Goal: Contribute content: Add original content to the website for others to see

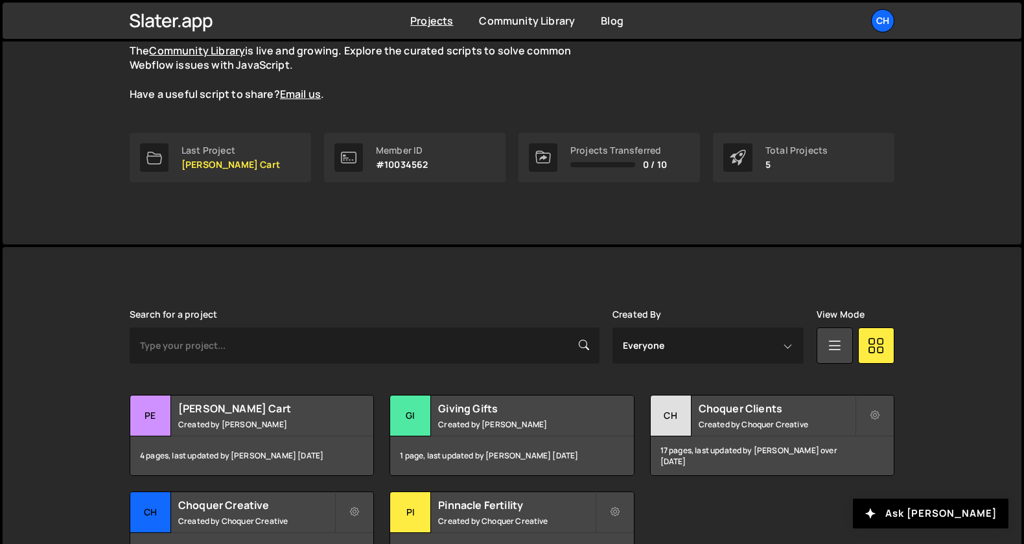
scroll to position [219, 0]
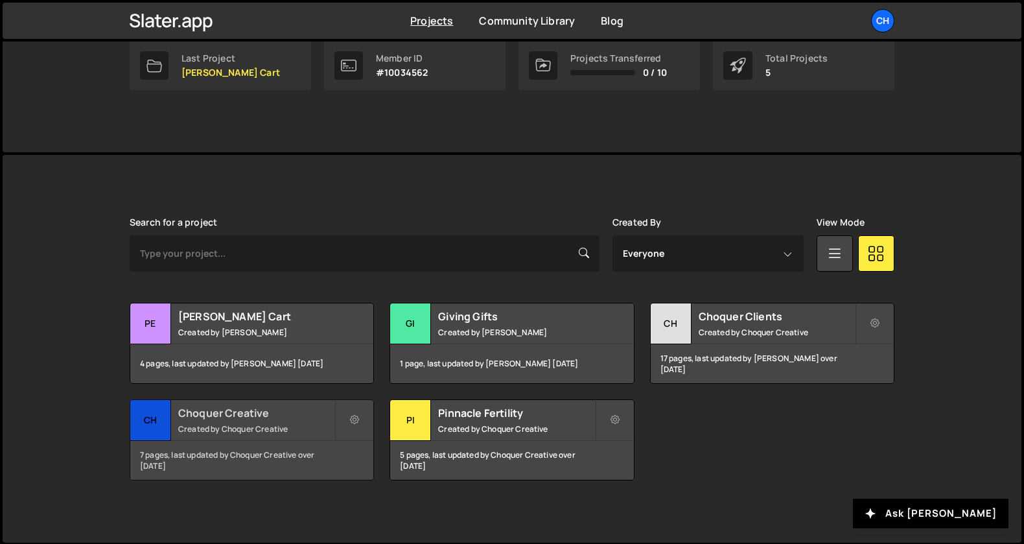
click at [220, 415] on h2 "Choquer Creative" at bounding box center [256, 413] width 156 height 14
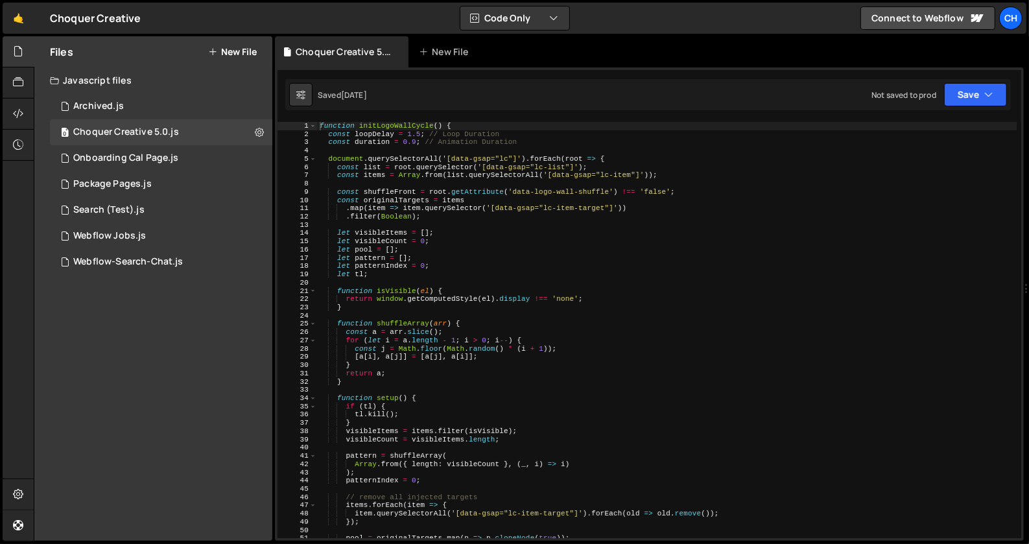
click at [197, 335] on div "Files New File Javascript files 1 Archived.js 0 0 Choquer Creative 5.0.js 0 1 O…" at bounding box center [153, 288] width 238 height 504
click at [176, 337] on div "Files New File Javascript files 1 Archived.js 0 0 Choquer Creative 5.0.js 0 1 O…" at bounding box center [153, 288] width 238 height 504
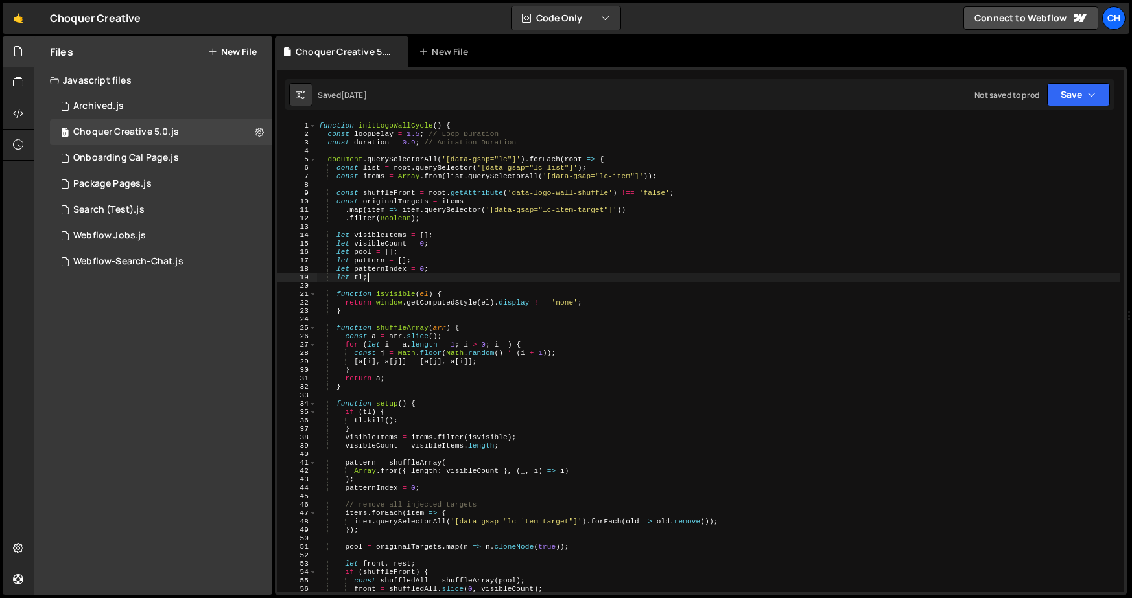
click at [483, 279] on div "function initLogoWallCycle ( ) { const loopDelay = 1.5 ; // Loop Duration const…" at bounding box center [717, 365] width 803 height 487
click at [422, 207] on div "function initLogoWallCycle ( ) { const loopDelay = 1.5 ; // Loop Duration const…" at bounding box center [717, 365] width 803 height 487
click at [319, 122] on div "function initLogoWallCycle ( ) { const loopDelay = 1.5 ; // Loop Duration const…" at bounding box center [717, 365] width 803 height 487
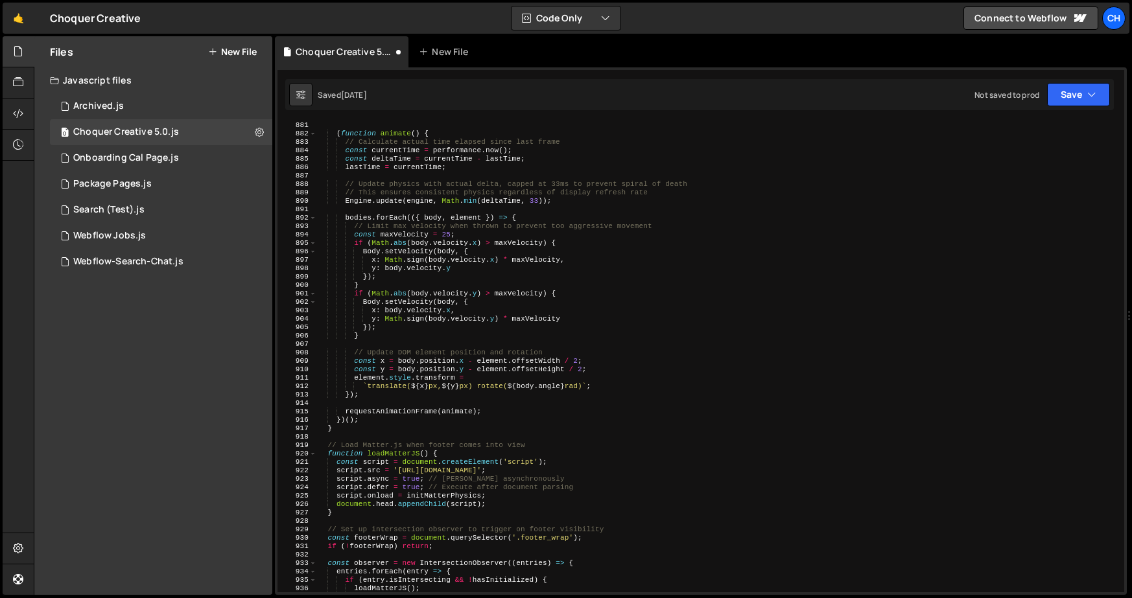
scroll to position [7807, 0]
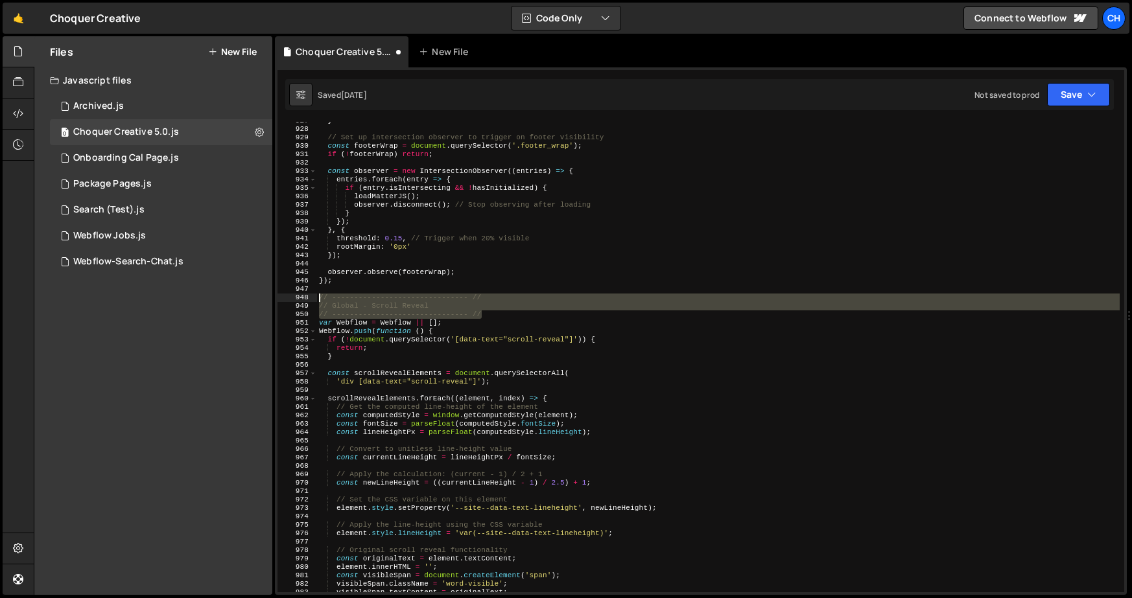
drag, startPoint x: 486, startPoint y: 313, endPoint x: 308, endPoint y: 301, distance: 178.7
click at [308, 301] on div "function initLogoWallCycle() { 927 928 929 930 931 932 933 934 935 936 937 938 …" at bounding box center [700, 357] width 846 height 471
click at [540, 312] on div "} // Set up intersection observer to trigger on footer visibility const footerW…" at bounding box center [717, 360] width 803 height 487
type textarea "// ------------------------------- //"
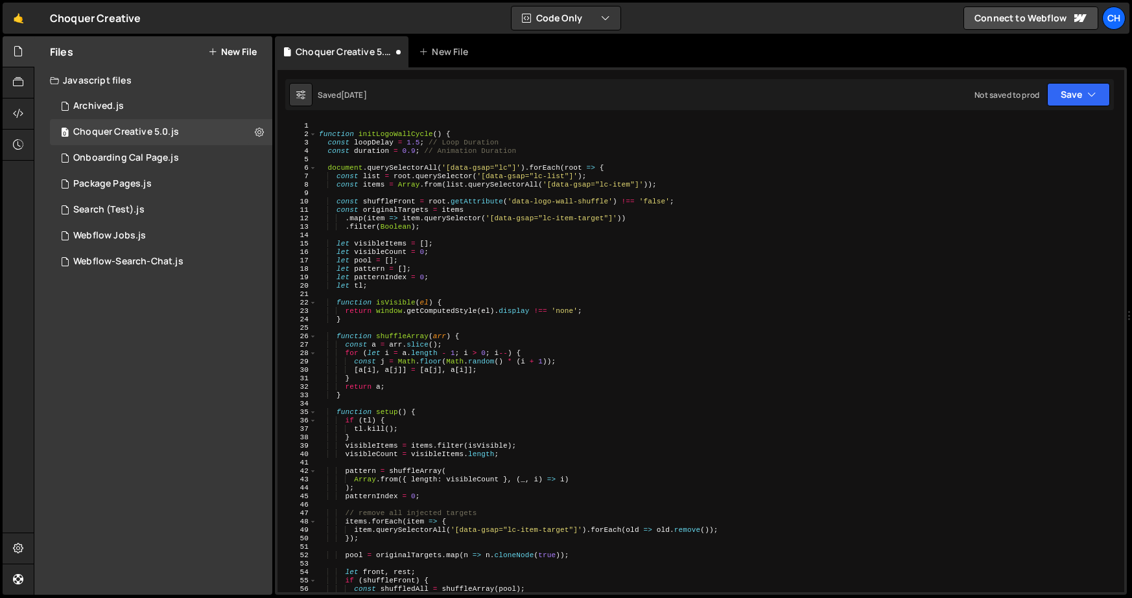
scroll to position [0, 0]
click at [355, 121] on div "// ------------------------------- // 1 2 3 4 5 6 7 8 9 10 11 12 13 14 15 16 17…" at bounding box center [701, 331] width 852 height 528
paste textarea "// ------------------------------- //"
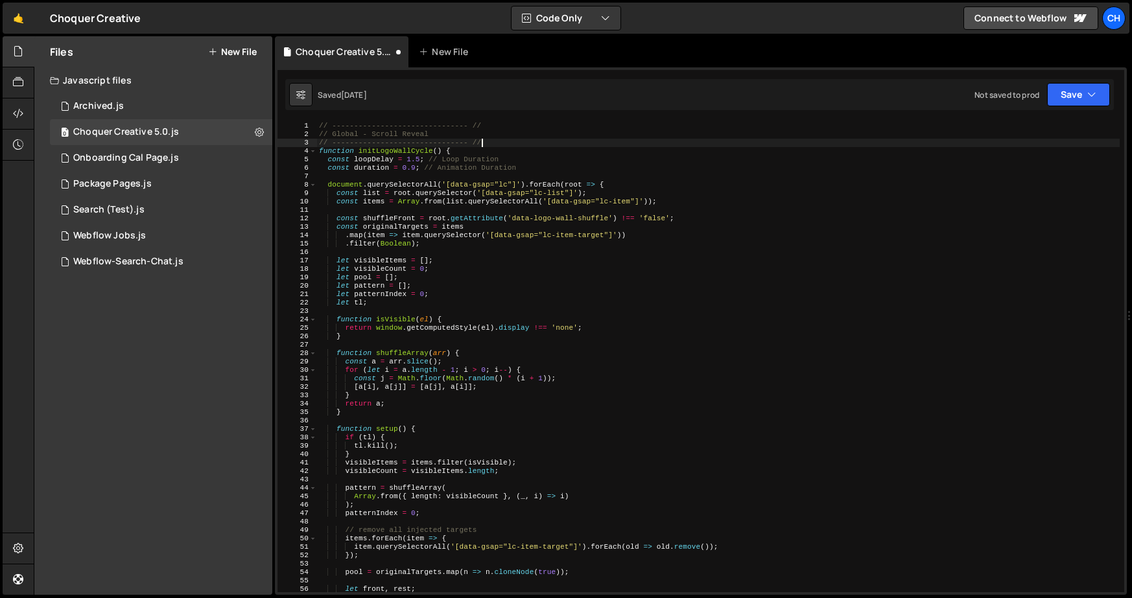
click at [362, 135] on div "// ------------------------------- // // Global - Scroll Reveal // ------------…" at bounding box center [717, 365] width 803 height 487
click at [344, 132] on div "// ------------------------------- // // Global - Scroll Reveal // ------------…" at bounding box center [717, 365] width 803 height 487
click at [391, 134] on div "// ------------------------------- // // Global - Scroll Reveal // ------------…" at bounding box center [717, 365] width 803 height 487
click at [370, 131] on div "// ------------------------------- // // Global - Scroll Reveal // ------------…" at bounding box center [717, 365] width 803 height 487
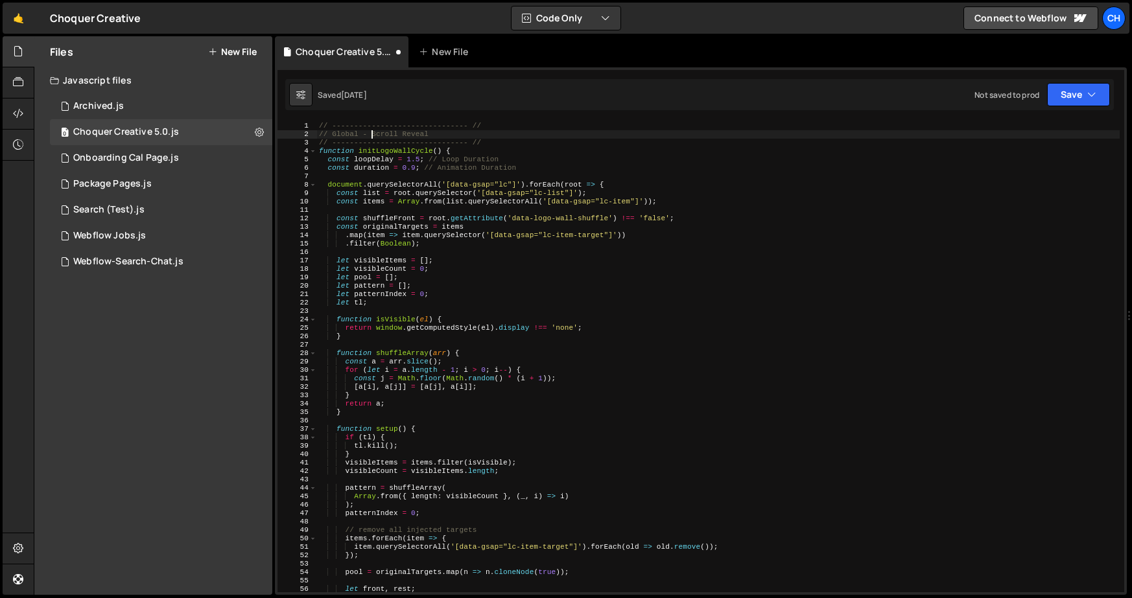
click at [341, 134] on div "// ------------------------------- // // Global - Scroll Reveal // ------------…" at bounding box center [717, 365] width 803 height 487
click at [369, 137] on div "// ------------------------------- // // Global - Scroll Reveal // ------------…" at bounding box center [717, 365] width 803 height 487
drag, startPoint x: 370, startPoint y: 135, endPoint x: 430, endPoint y: 134, distance: 59.6
click at [430, 134] on div "// ------------------------------- // // Global - Scroll Reveal // ------------…" at bounding box center [717, 365] width 803 height 487
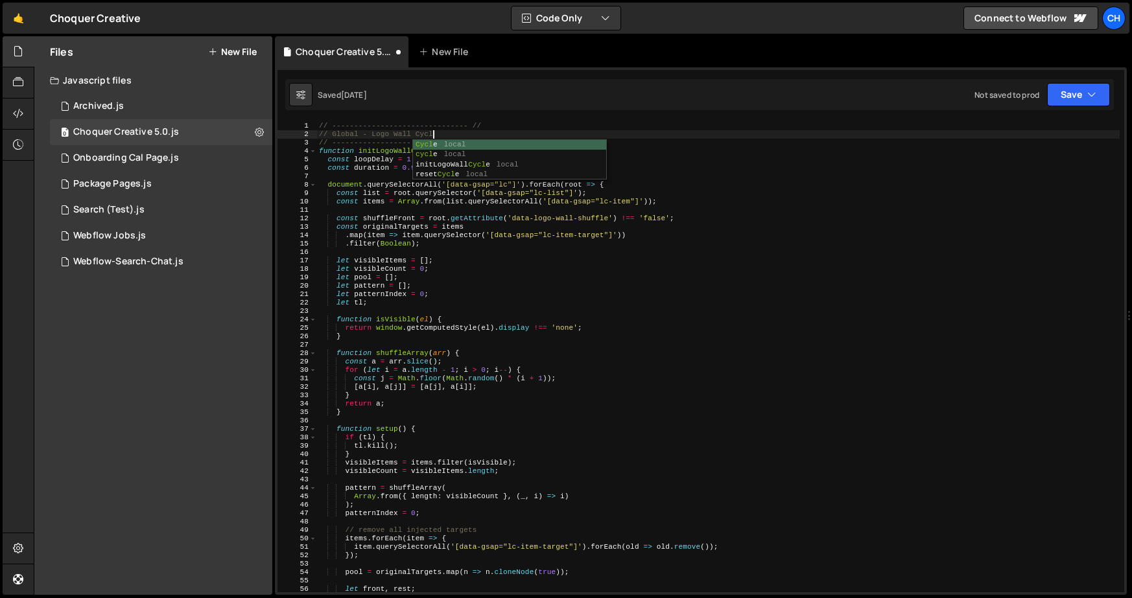
scroll to position [0, 10]
click at [518, 117] on div "// Global - Logo Wall Cycle 1 2 3 4 5 6 7 8 9 10 11 12 13 14 15 16 17 18 19 20 …" at bounding box center [701, 331] width 852 height 528
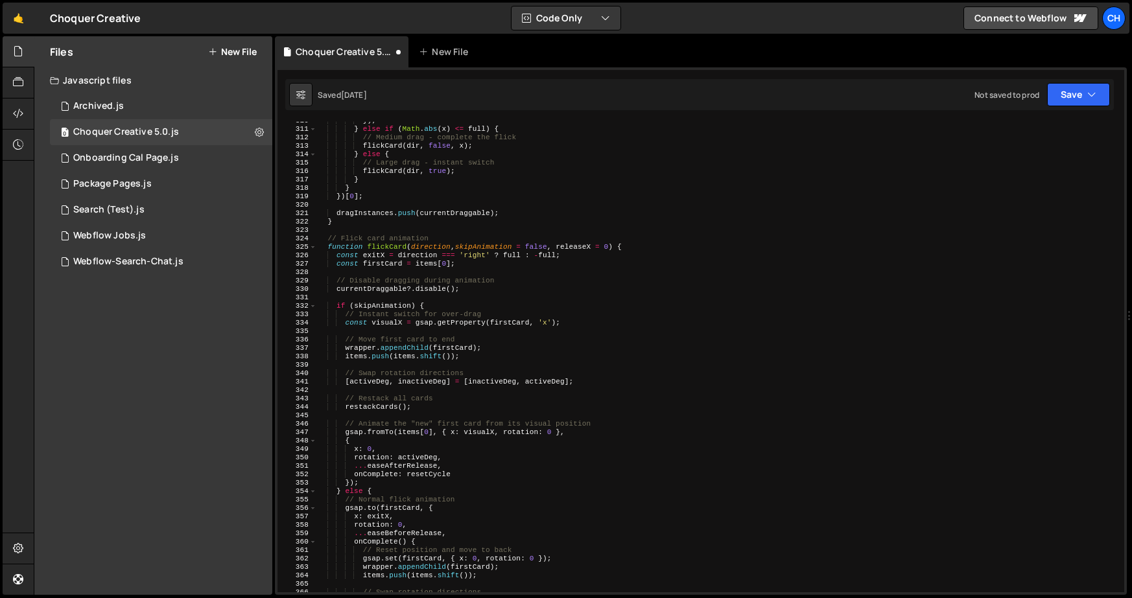
scroll to position [2609, 0]
click at [381, 236] on div "}) ; } else if ( Math . abs ( x ) <= full ) { // Medium drag - complete the fli…" at bounding box center [717, 360] width 803 height 487
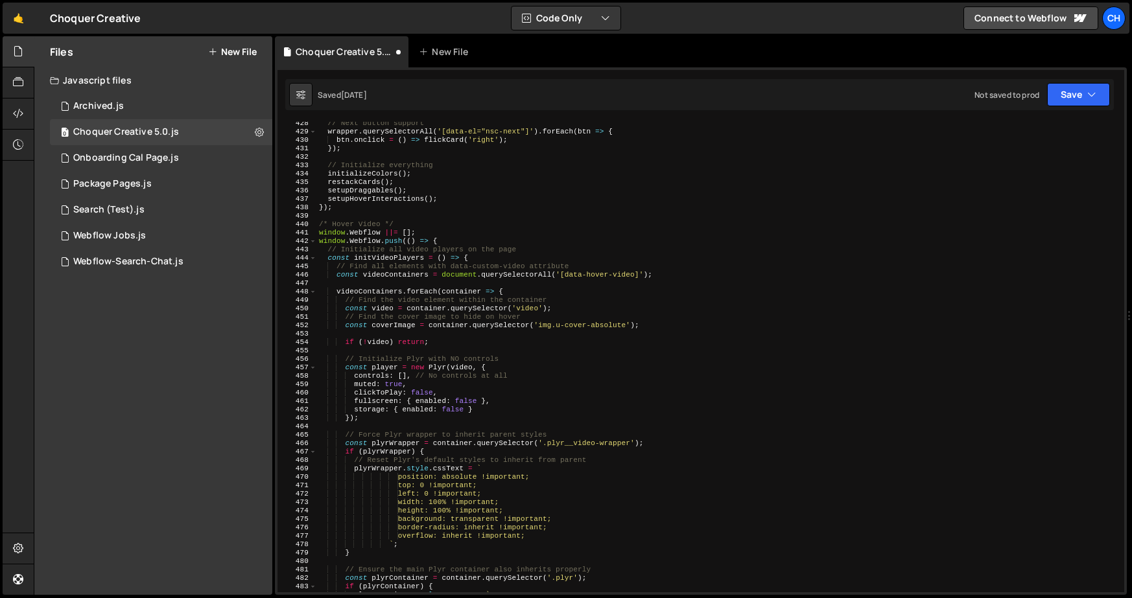
scroll to position [3586, 0]
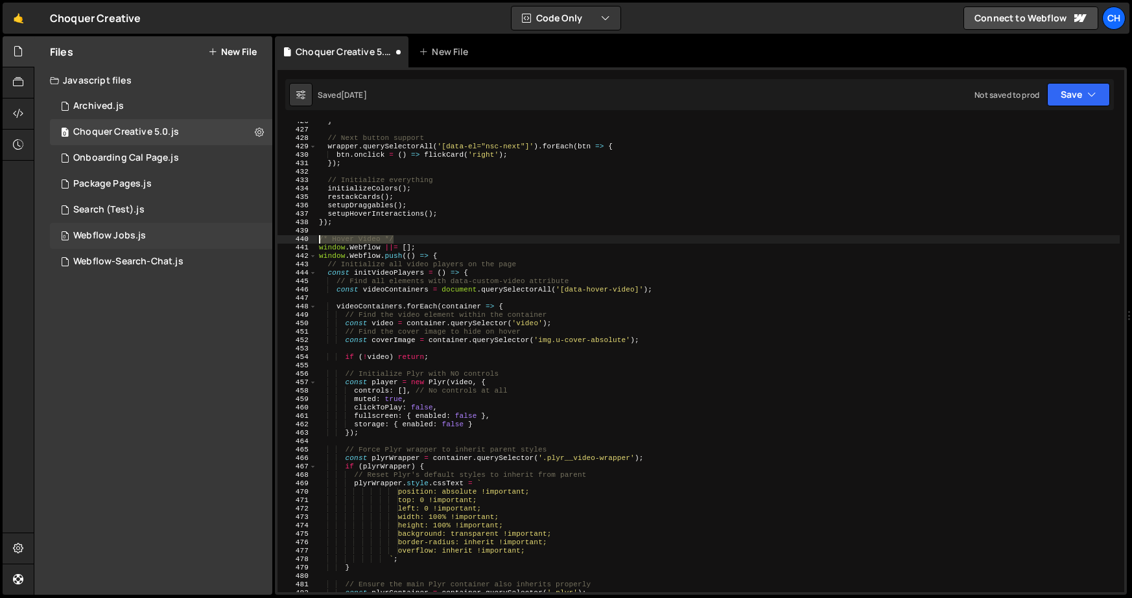
drag, startPoint x: 402, startPoint y: 239, endPoint x: 263, endPoint y: 236, distance: 138.7
click at [263, 236] on div "Files New File Javascript files 1 Archived.js 0 0 Choquer Creative 5.0.js 0 1 O…" at bounding box center [583, 315] width 1098 height 559
paste textarea "/ ------------------------------- /"
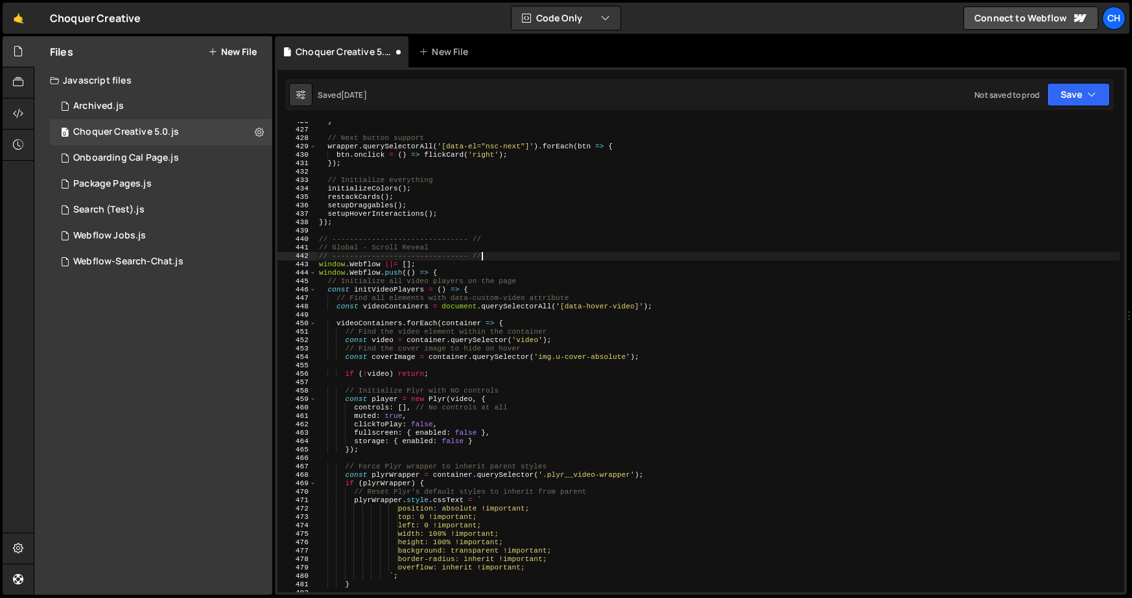
click at [382, 238] on div "} // Next button support wrapper . querySelectorAll ( '[data-el="nsc-next"]' ) …" at bounding box center [717, 360] width 803 height 487
drag, startPoint x: 370, startPoint y: 247, endPoint x: 431, endPoint y: 249, distance: 61.0
click at [431, 249] on div "} // Next button support wrapper . querySelectorAll ( '[data-el="nsc-next"]' ) …" at bounding box center [717, 360] width 803 height 487
click at [581, 237] on div "} // Next button support wrapper . querySelectorAll ( '[data-el="nsc-next"]' ) …" at bounding box center [717, 360] width 803 height 487
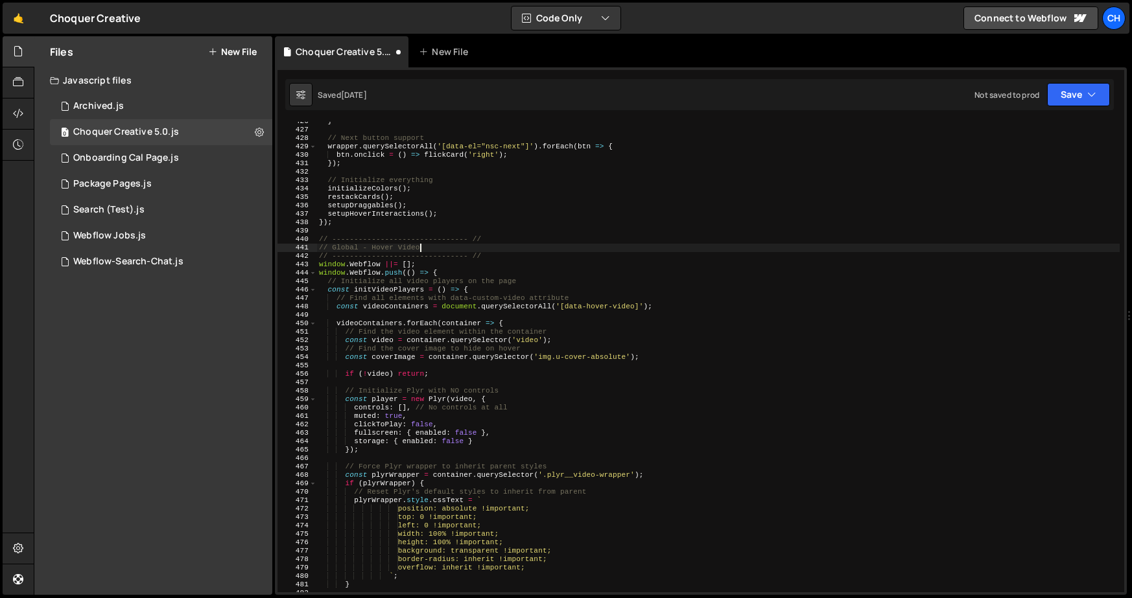
click at [489, 245] on div "} // Next button support wrapper . querySelectorAll ( '[data-el="nsc-next"]' ) …" at bounding box center [717, 360] width 803 height 487
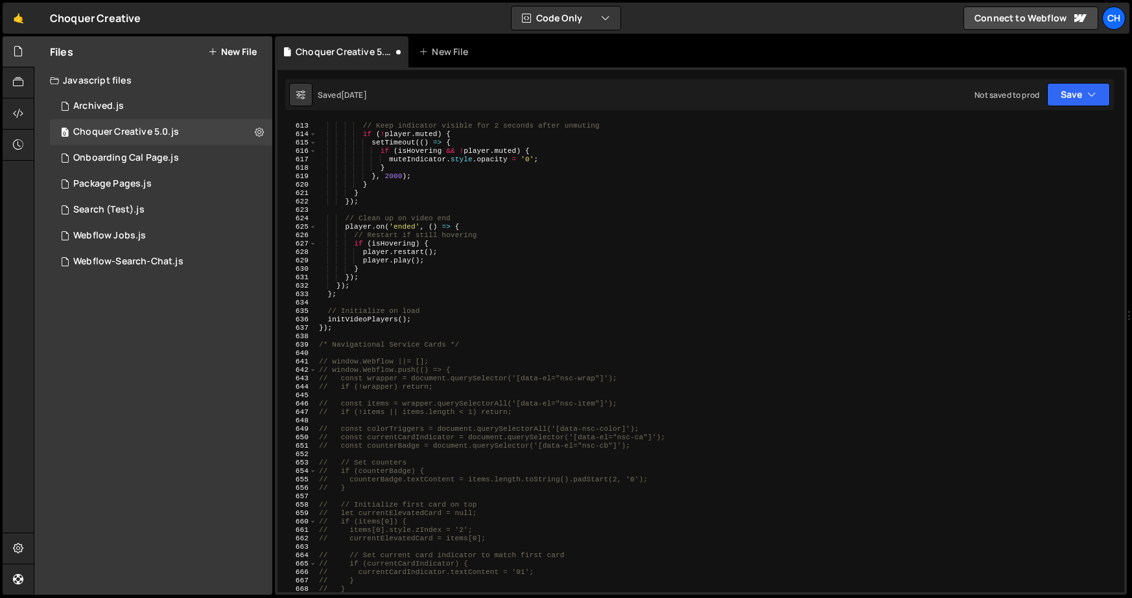
scroll to position [5235, 0]
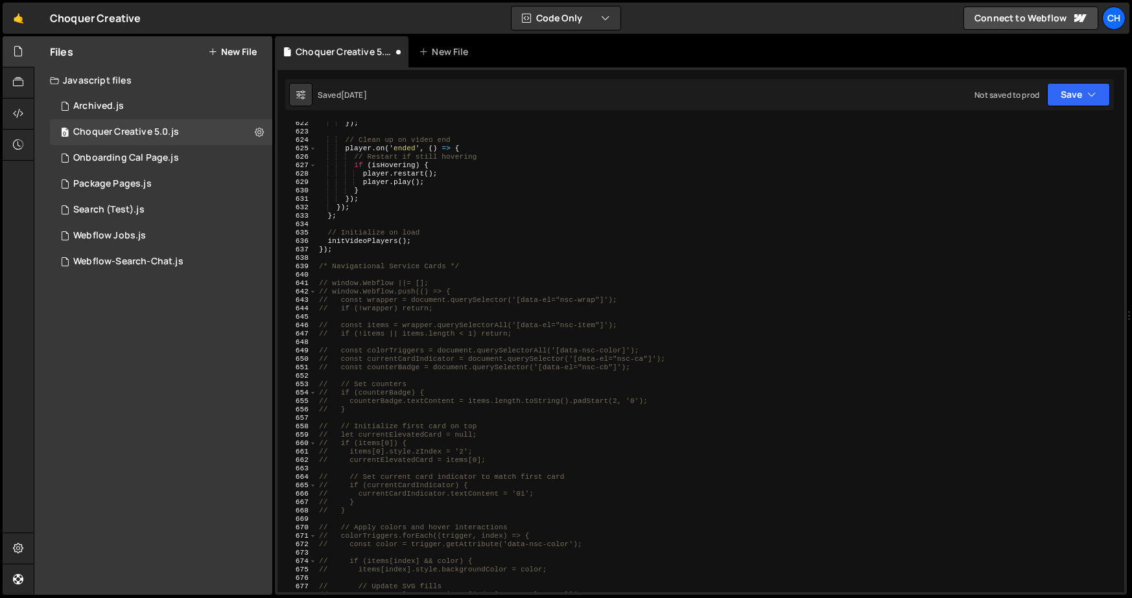
click at [422, 266] on div "}) ; // Clean up on video end player . on ( 'ended' , ( ) => { // Restart if st…" at bounding box center [717, 362] width 803 height 487
click at [491, 266] on div "}) ; // Clean up on video end player . on ( 'ended' , ( ) => { // Restart if st…" at bounding box center [717, 362] width 803 height 487
drag, startPoint x: 492, startPoint y: 264, endPoint x: 288, endPoint y: 263, distance: 204.2
click at [288, 263] on div "/* Navigational Service Cards */ [CREDIT_CARD_NUMBER] 626 627 628 629 630 631 6…" at bounding box center [700, 357] width 846 height 471
paste textarea "/ ------------------------------- /"
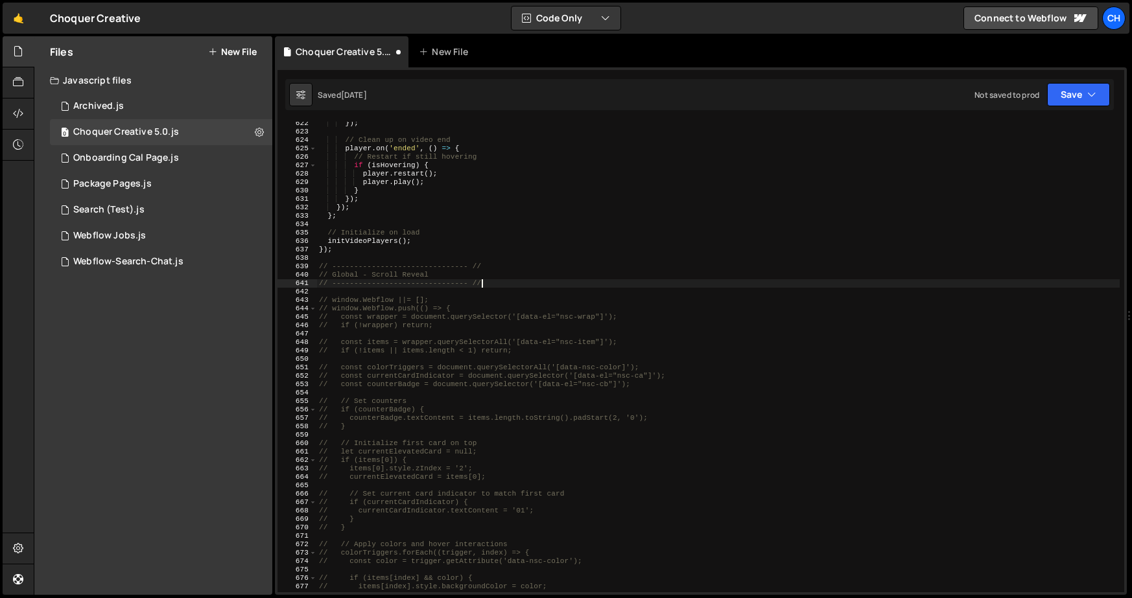
click at [384, 275] on div "}) ; // Clean up on video end player . on ( 'ended' , ( ) => { // Restart if st…" at bounding box center [717, 362] width 803 height 487
drag, startPoint x: 369, startPoint y: 274, endPoint x: 428, endPoint y: 276, distance: 59.7
click at [428, 276] on div "}) ; // Clean up on video end player . on ( 'ended' , ( ) => { // Restart if st…" at bounding box center [717, 362] width 803 height 487
click at [432, 239] on div "}) ; // Clean up on video end player . on ( 'ended' , ( ) => { // Restart if st…" at bounding box center [717, 362] width 803 height 487
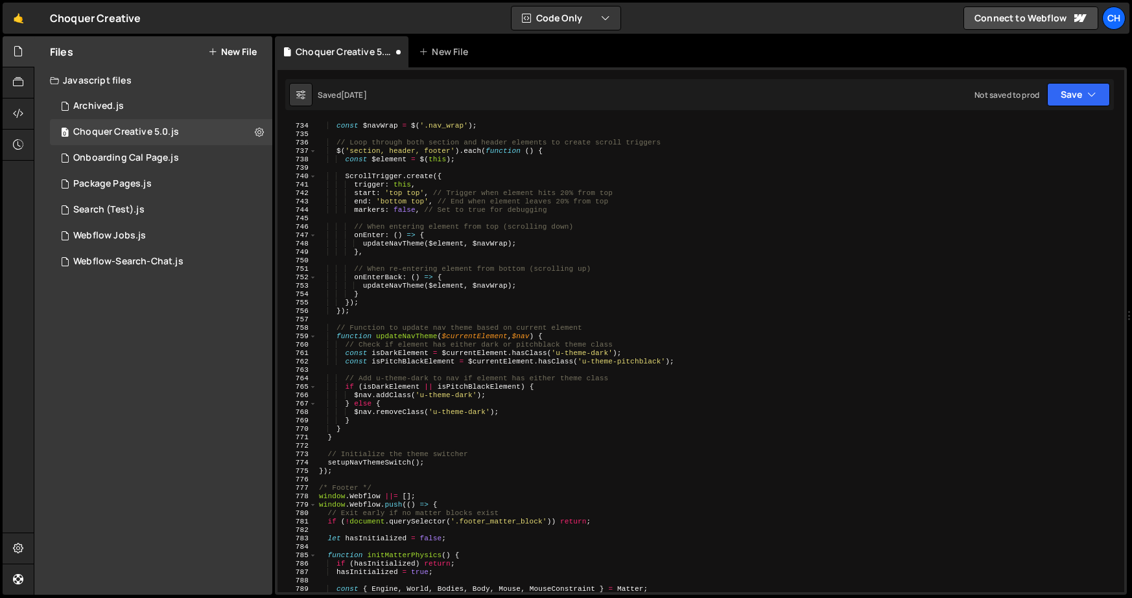
scroll to position [6004, 0]
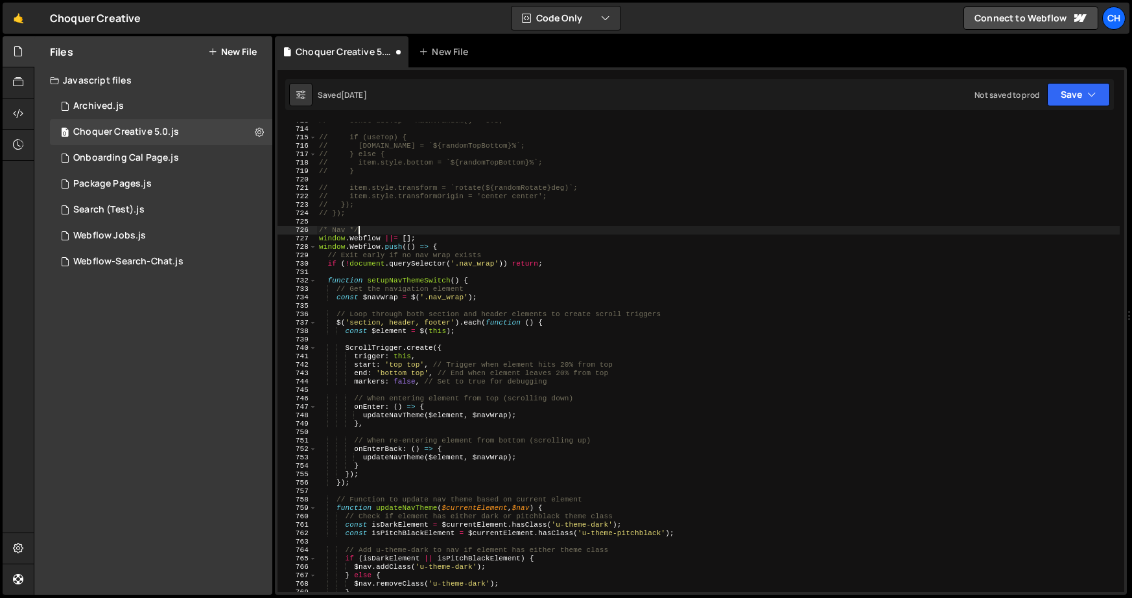
click at [386, 233] on div "// const useTop = Math.random() < 0.5; // if (useTop) { // [DOMAIN_NAME] = `${r…" at bounding box center [717, 360] width 803 height 487
drag, startPoint x: 380, startPoint y: 232, endPoint x: 310, endPoint y: 229, distance: 69.4
click at [310, 229] on div "/* Nav */ 713 714 715 716 717 718 719 720 721 722 723 724 725 726 727 728 729 7…" at bounding box center [700, 357] width 846 height 471
paste textarea "/ ------------------------------- /"
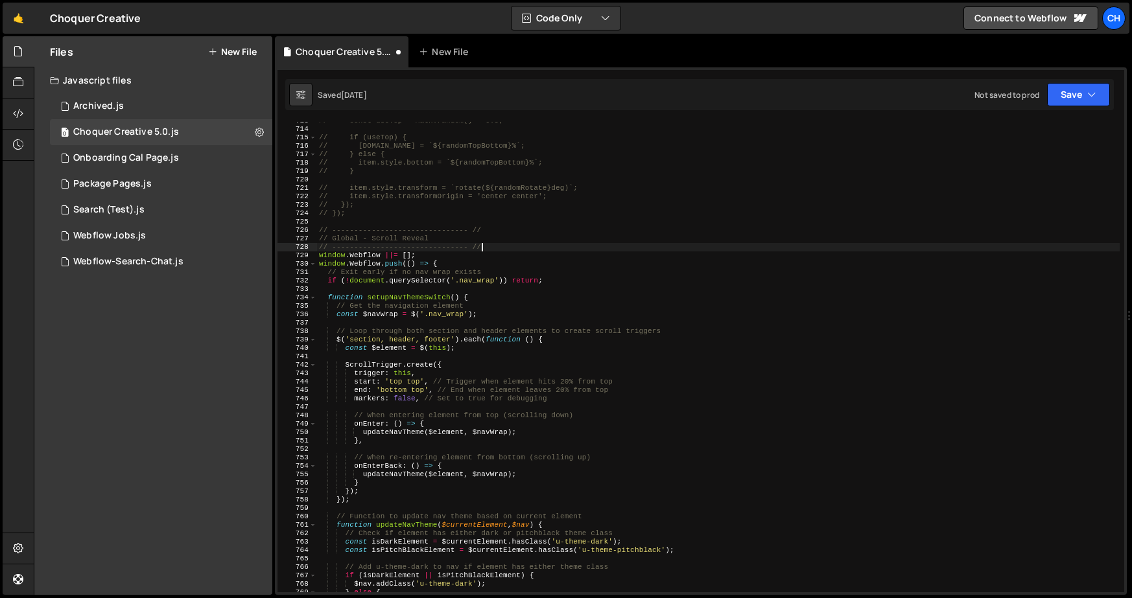
click at [371, 238] on div "// const useTop = Math.random() < 0.5; // if (useTop) { // [DOMAIN_NAME] = `${r…" at bounding box center [717, 360] width 803 height 487
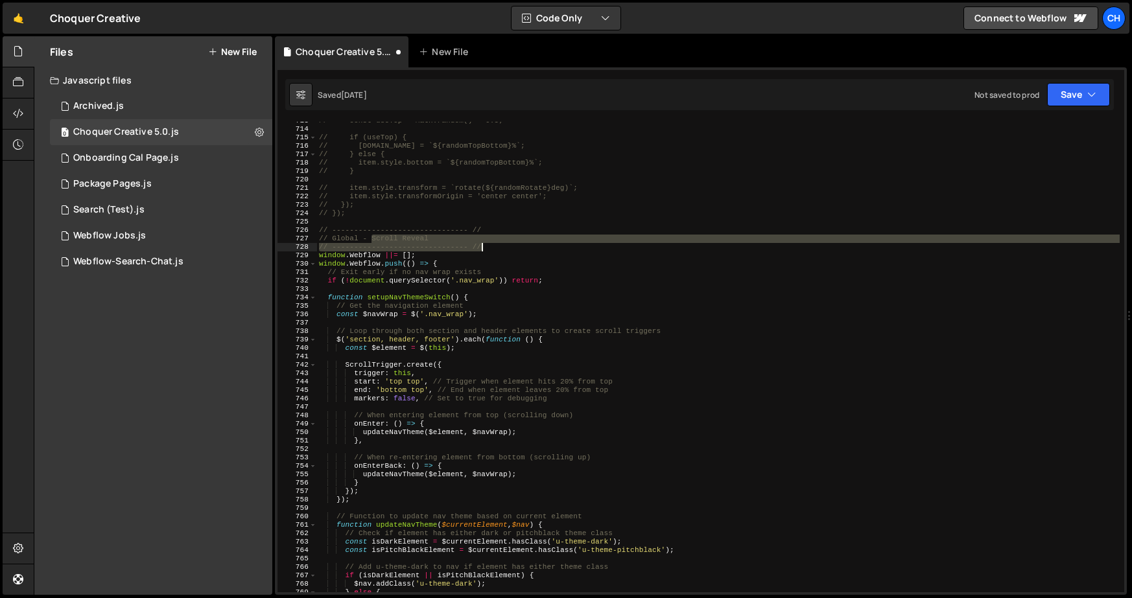
drag, startPoint x: 371, startPoint y: 238, endPoint x: 437, endPoint y: 242, distance: 66.3
click at [436, 242] on div "// const useTop = Math.random() < 0.5; // if (useTop) { // [DOMAIN_NAME] = `${r…" at bounding box center [717, 360] width 803 height 487
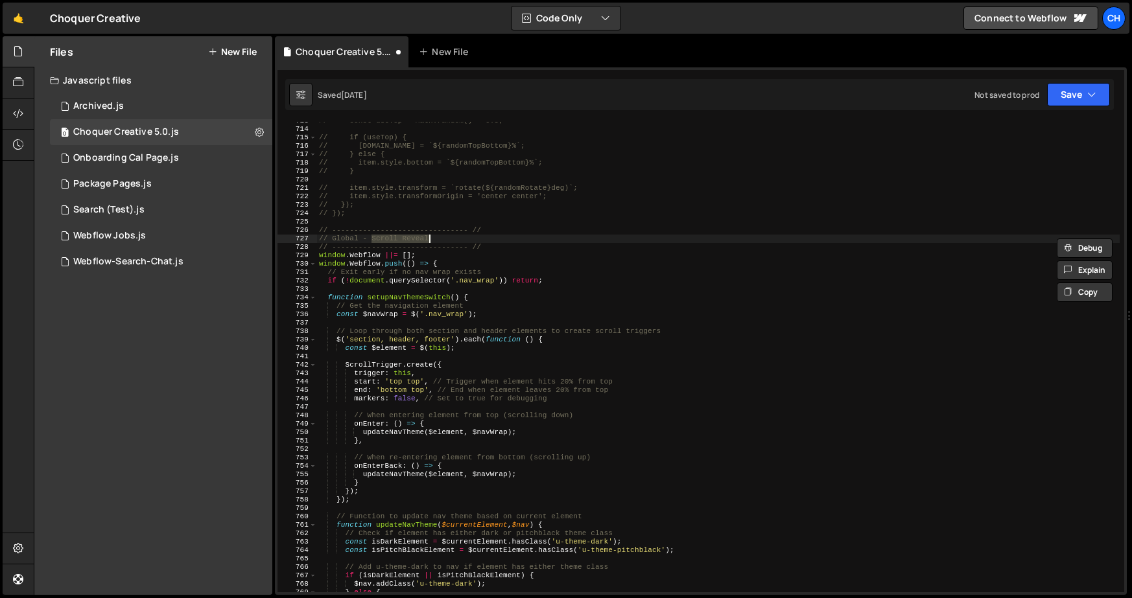
click at [438, 241] on div "// const useTop = Math.random() < 0.5; // if (useTop) { // [DOMAIN_NAME] = `${r…" at bounding box center [717, 360] width 803 height 487
drag, startPoint x: 441, startPoint y: 239, endPoint x: 331, endPoint y: 236, distance: 110.2
click at [331, 236] on div "// const useTop = Math.random() < 0.5; // if (useTop) { // [DOMAIN_NAME] = `${r…" at bounding box center [717, 360] width 803 height 487
click at [632, 188] on div "// const useTop = Math.random() < 0.5; // if (useTop) { // [DOMAIN_NAME] = `${r…" at bounding box center [717, 360] width 803 height 487
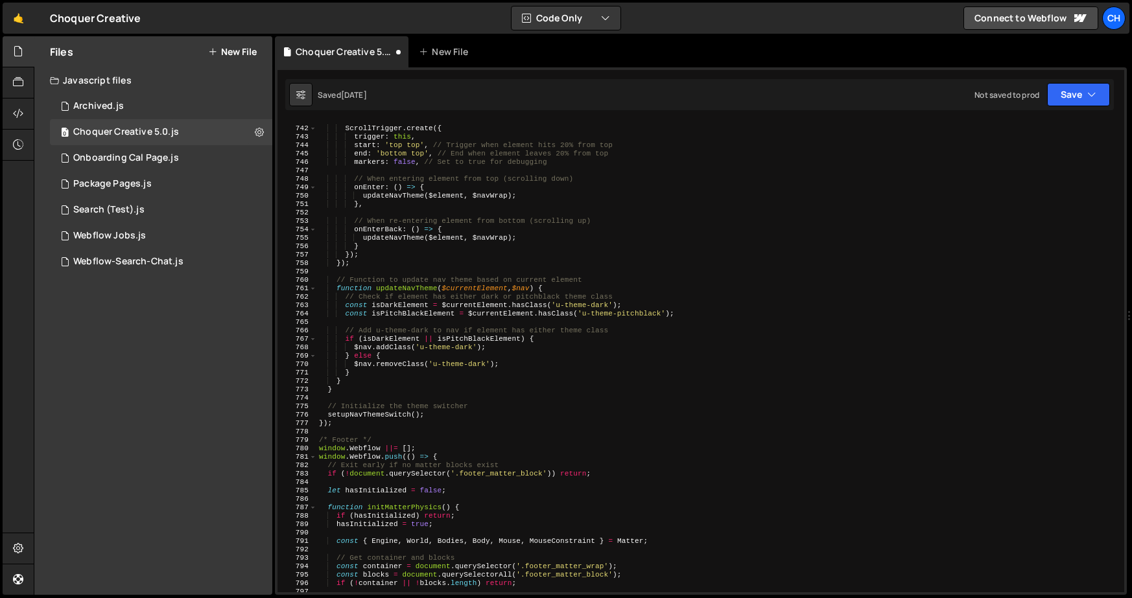
scroll to position [6407, 0]
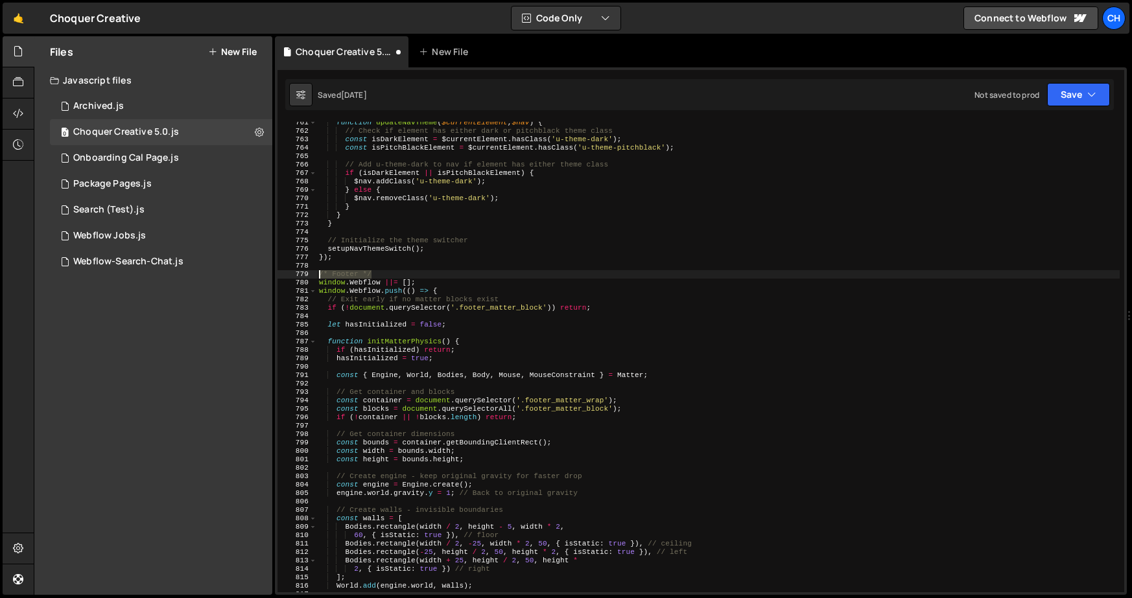
drag, startPoint x: 382, startPoint y: 274, endPoint x: 285, endPoint y: 271, distance: 97.3
click at [285, 271] on div "// item.style.transform = `rotate(${randomRotate}deg)`; 761 762 763 764 765 766…" at bounding box center [700, 357] width 846 height 471
paste textarea "/ ------------------------------- /"
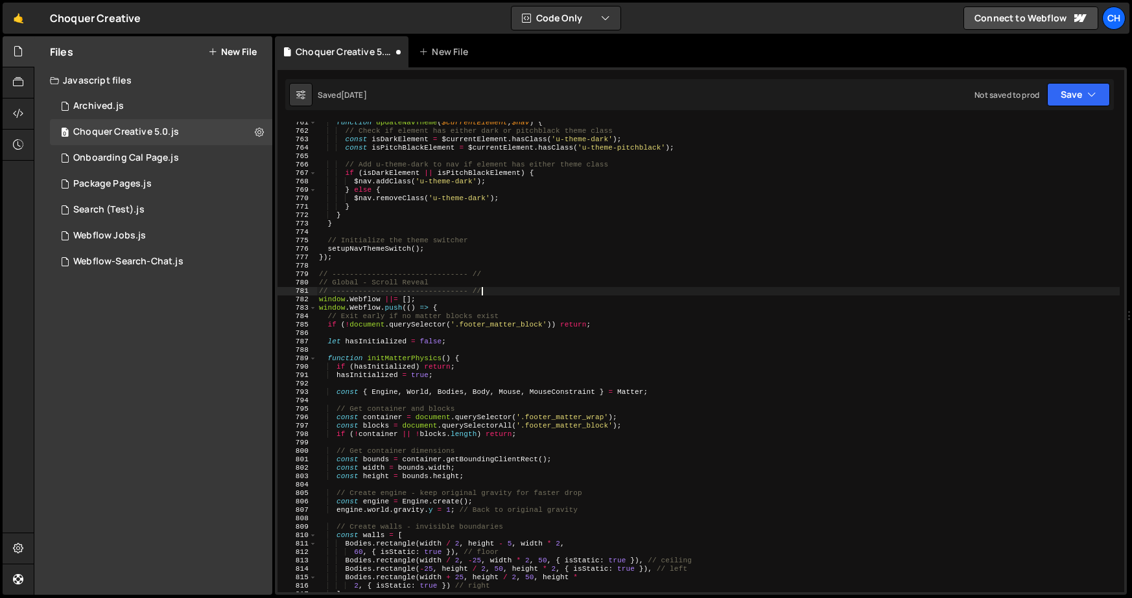
click at [329, 281] on div "function updateNavTheme ( $currentElement , $nav ) { // Check if element has ei…" at bounding box center [717, 362] width 803 height 487
drag, startPoint x: 329, startPoint y: 283, endPoint x: 428, endPoint y: 286, distance: 99.2
click at [428, 286] on div "function updateNavTheme ( $currentElement , $nav ) { // Check if element has ei…" at bounding box center [717, 362] width 803 height 487
click at [417, 277] on div "function updateNavTheme ( $currentElement , $nav ) { // Check if element has ei…" at bounding box center [717, 362] width 803 height 487
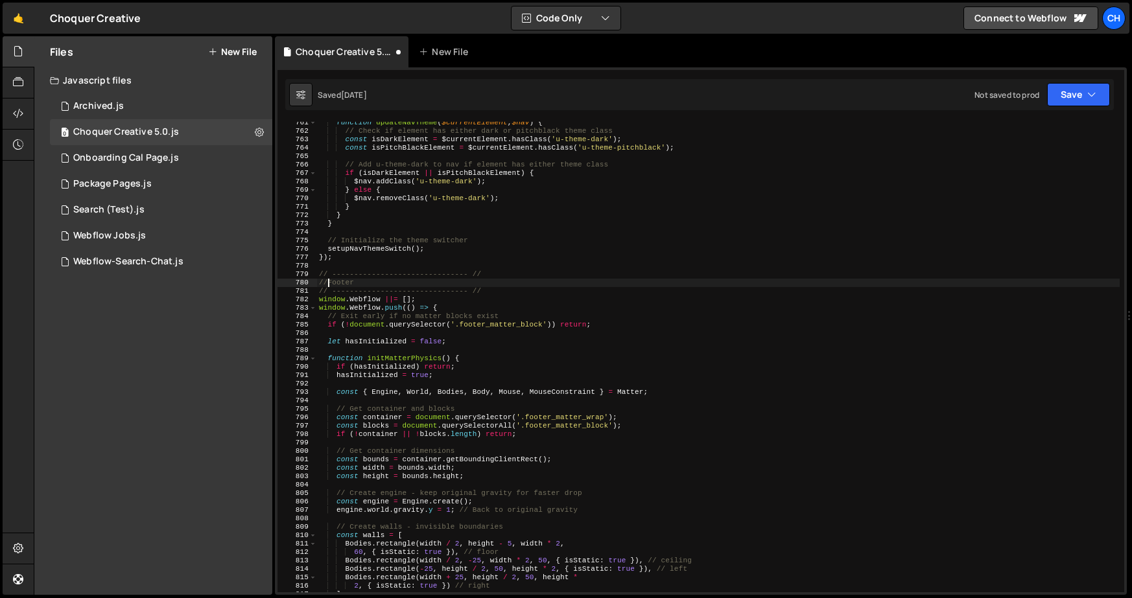
click at [329, 281] on div "function updateNavTheme ( $currentElement , $nav ) { // Check if element has ei…" at bounding box center [717, 362] width 803 height 487
type textarea "// Footer"
click at [449, 269] on div "function updateNavTheme ( $currentElement , $nav ) { // Check if element has ei…" at bounding box center [717, 362] width 803 height 487
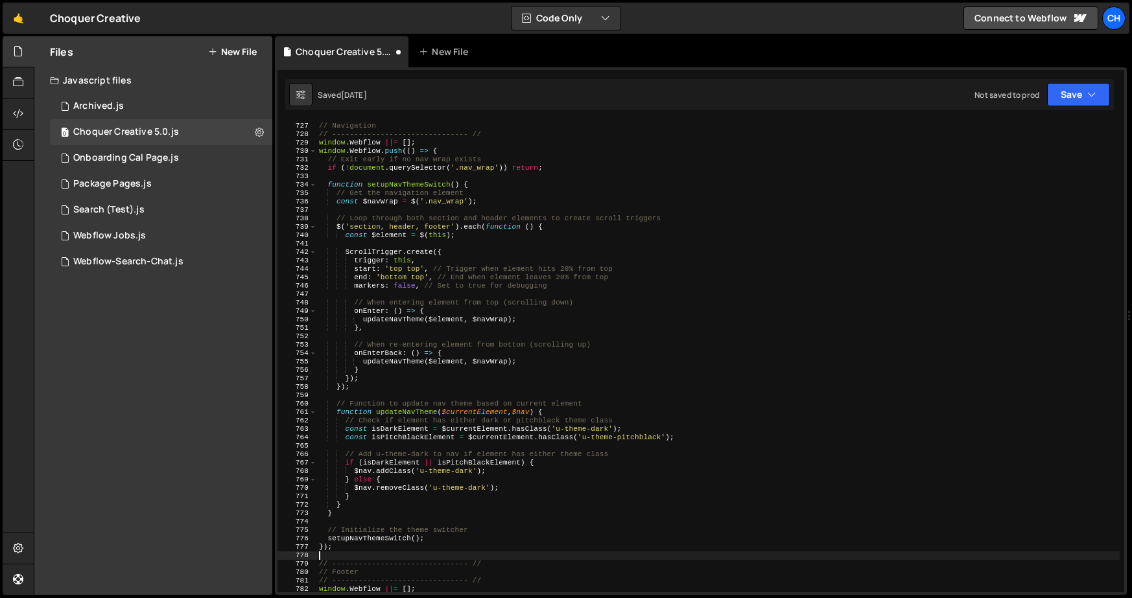
scroll to position [6048, 0]
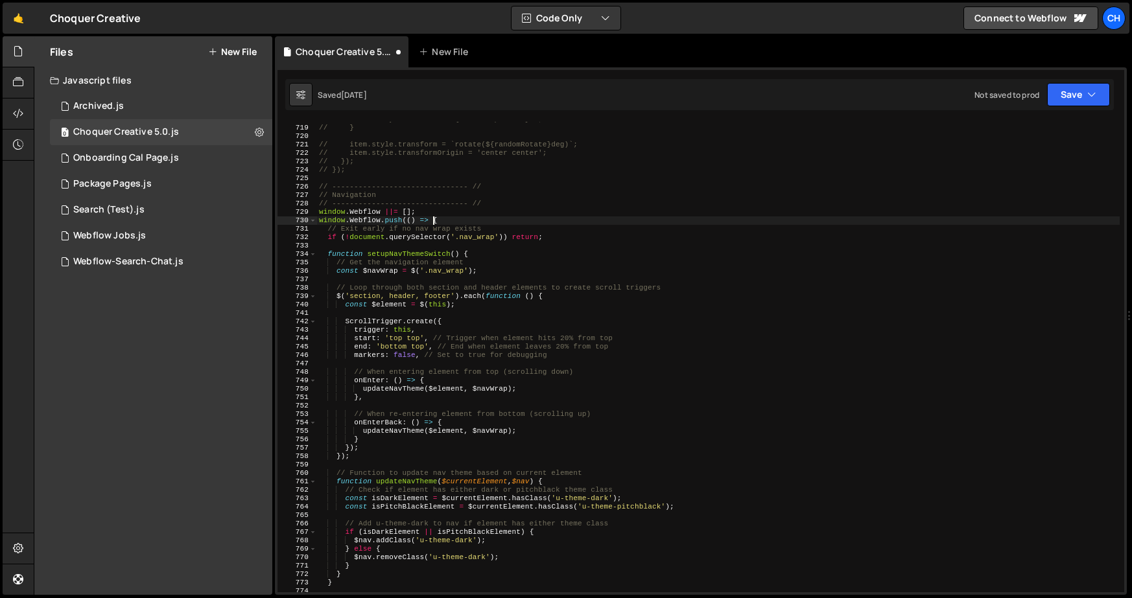
click at [436, 218] on div "// item.style.bottom = `${randomTopBottom}%`; // } // item.style.transform = `r…" at bounding box center [717, 358] width 803 height 487
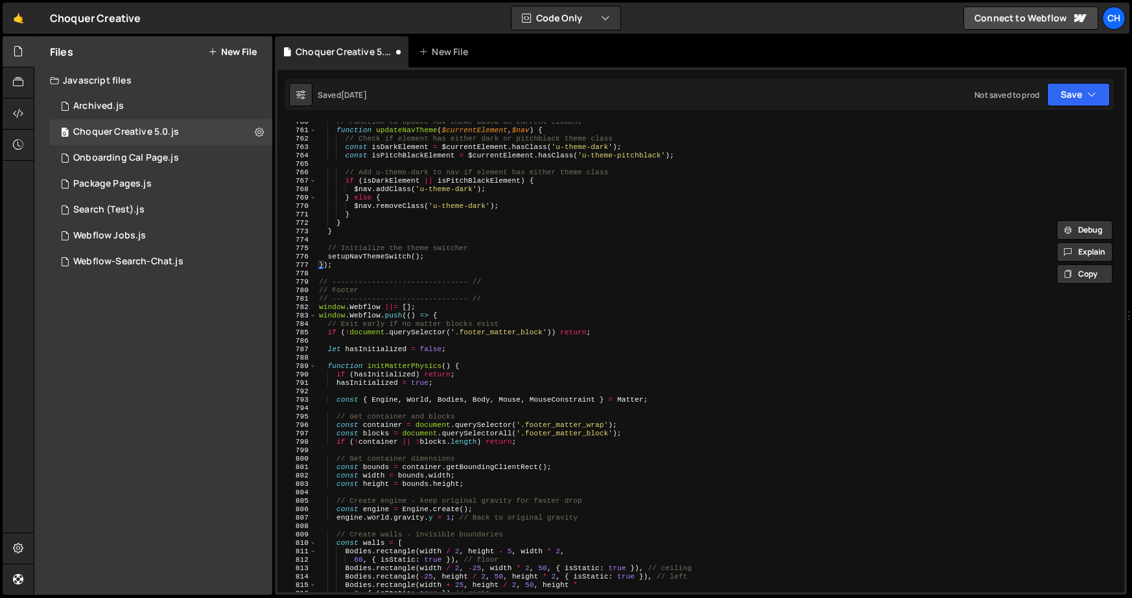
scroll to position [6005, 0]
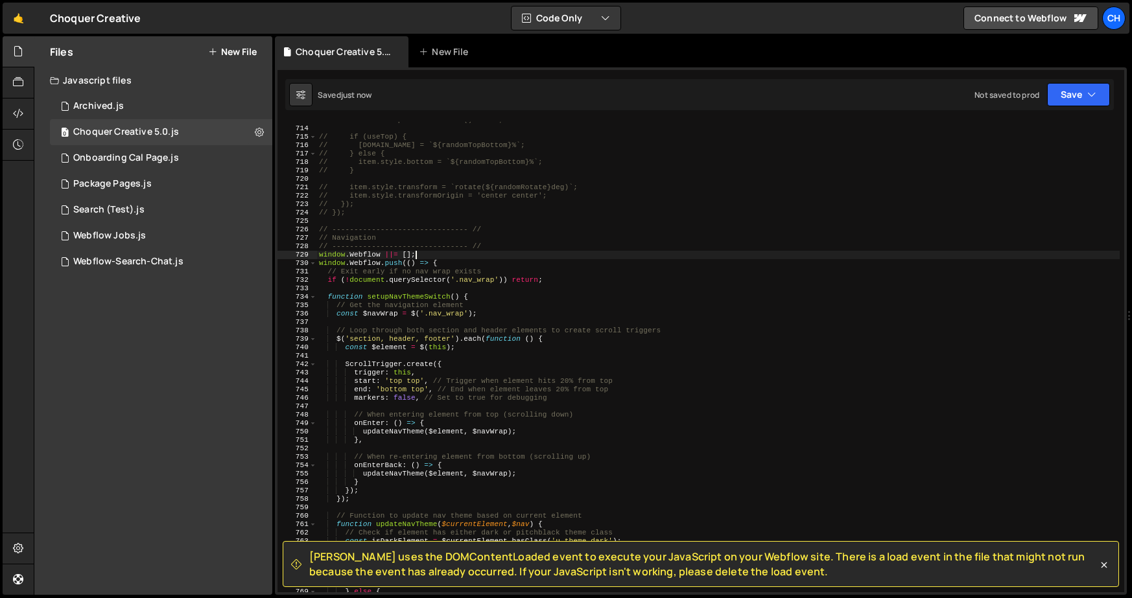
click at [547, 257] on div "// const useTop = Math.random() < 0.5; // if (useTop) { // [DOMAIN_NAME] = `${r…" at bounding box center [717, 359] width 803 height 487
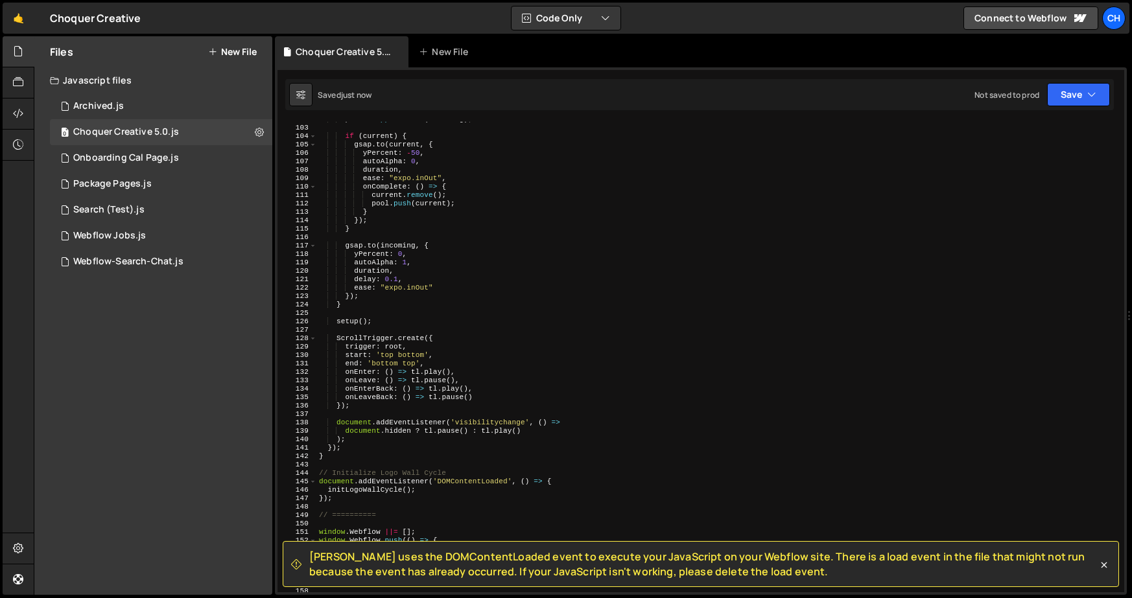
type textarea "yPercent: 0,"
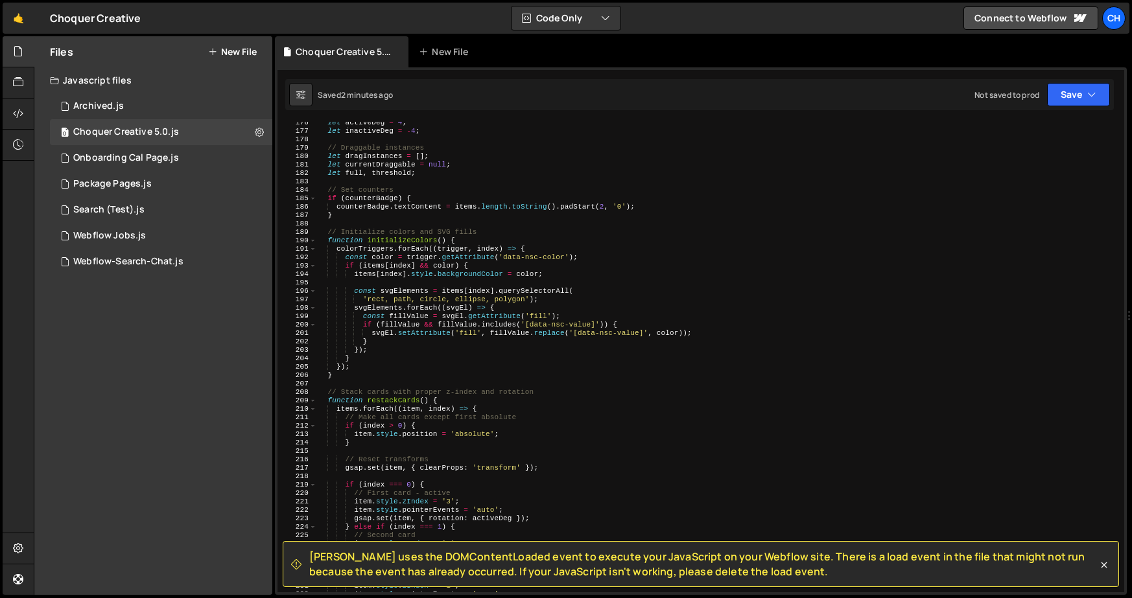
scroll to position [1478, 0]
click at [161, 543] on div "Files New File Javascript files 1 Archived.js 0 0 Choquer Creative 5.0.js 0 1 O…" at bounding box center [153, 315] width 238 height 559
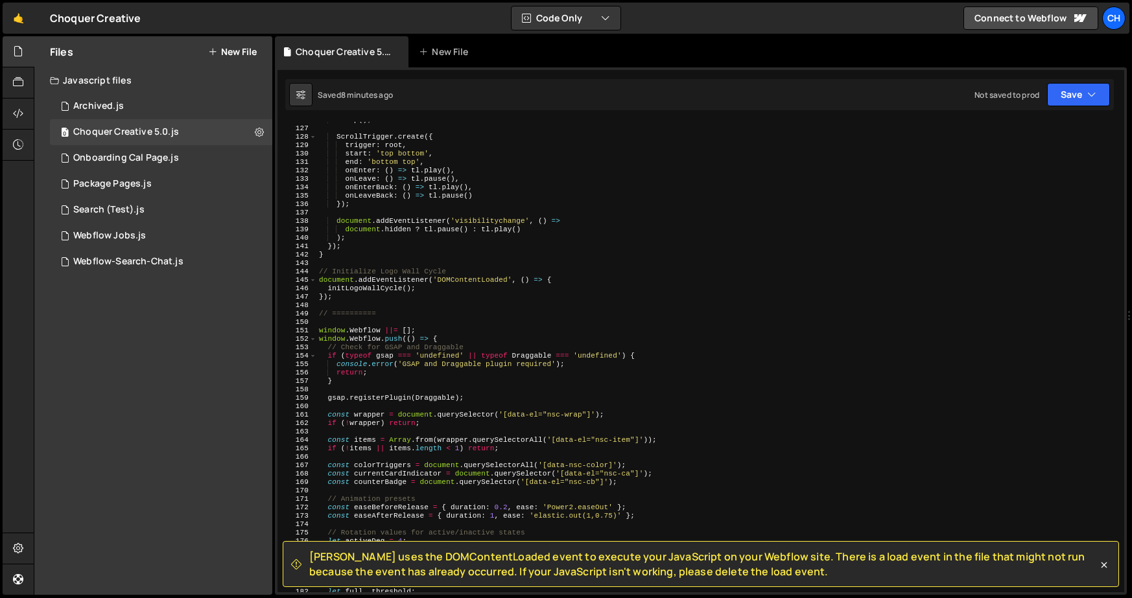
scroll to position [1059, 0]
click at [370, 305] on div "setup ( ) ; ScrollTrigger . create ({ trigger : root , start : 'top bottom' , e…" at bounding box center [717, 359] width 803 height 487
click at [389, 316] on div "setup ( ) ; ScrollTrigger . create ({ trigger : root , start : 'top bottom' , e…" at bounding box center [717, 359] width 803 height 487
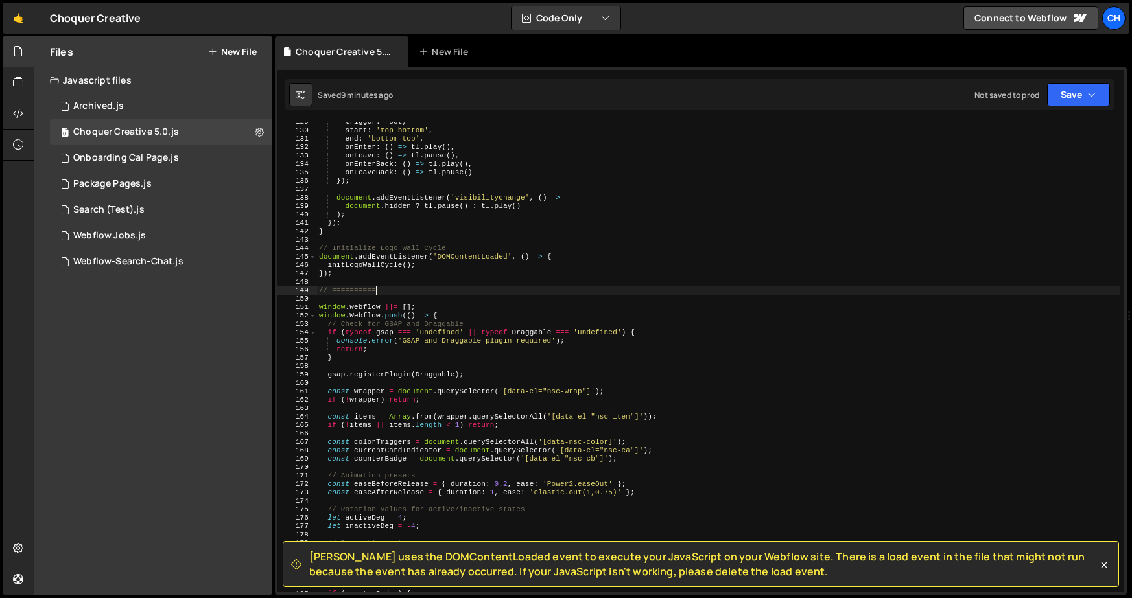
scroll to position [1067, 0]
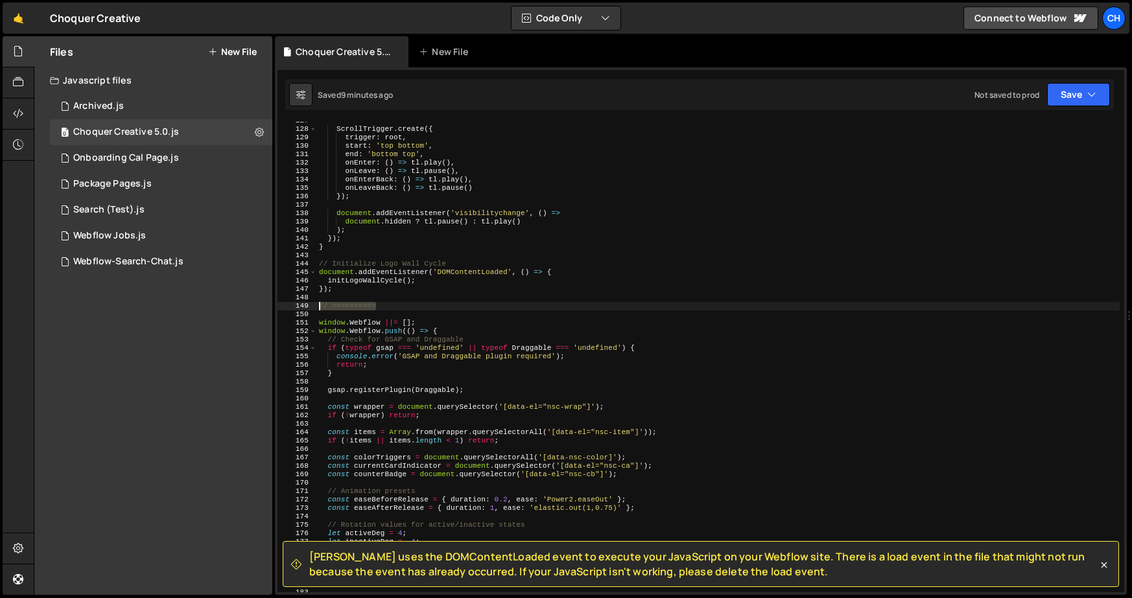
drag, startPoint x: 388, startPoint y: 307, endPoint x: 282, endPoint y: 303, distance: 106.4
click at [282, 303] on div "// ========== 127 128 129 130 131 132 133 134 135 136 137 138 139 140 141 142 1…" at bounding box center [700, 357] width 846 height 471
paste textarea "utm_source=google&utm_medium=cpc&utm_campaign={campaignname}&utm_term={keyword}…"
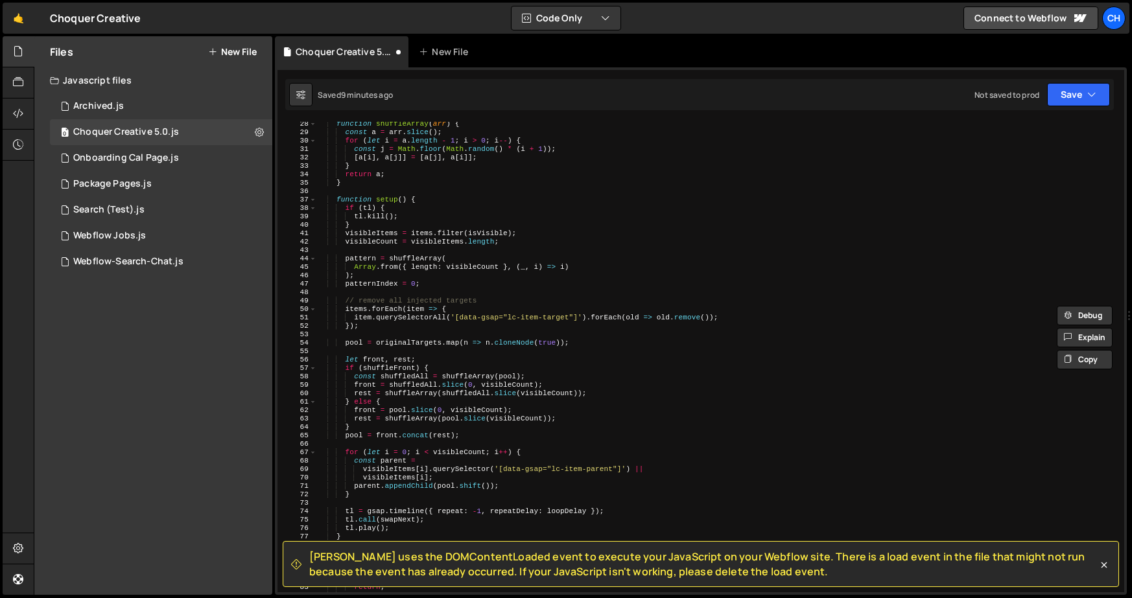
scroll to position [0, 0]
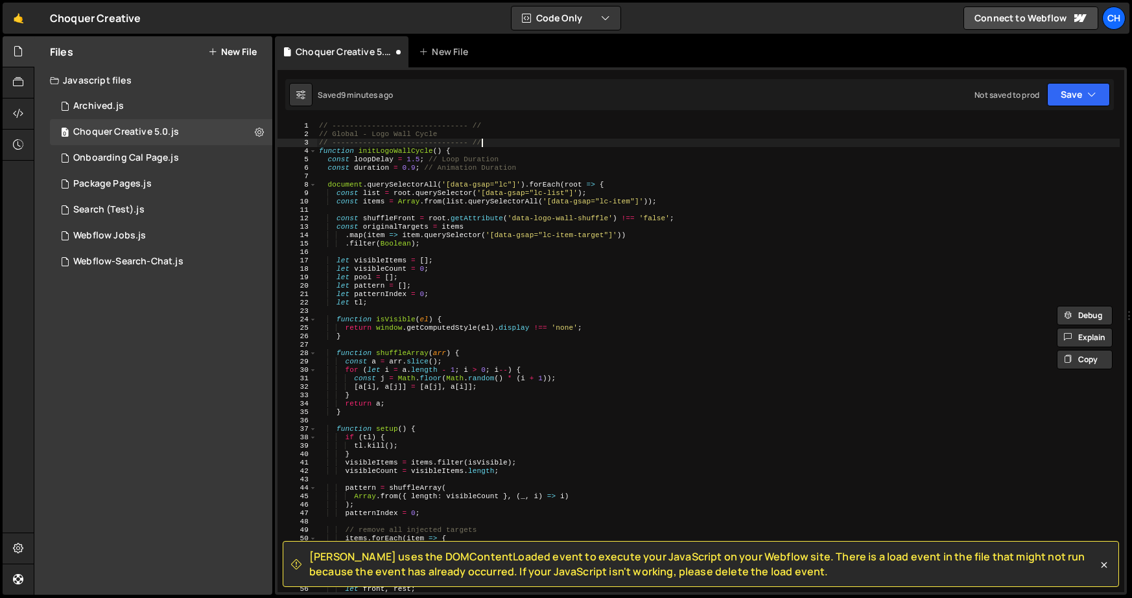
click at [491, 145] on div "// ------------------------------- // // Global - Logo Wall Cycle // ----------…" at bounding box center [717, 365] width 803 height 487
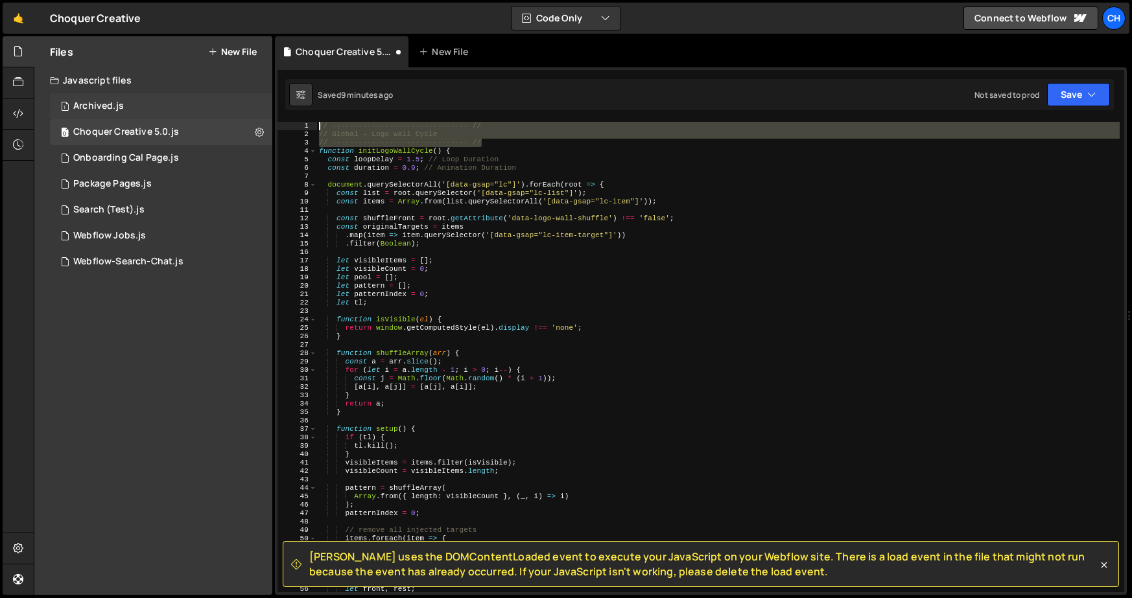
drag, startPoint x: 496, startPoint y: 140, endPoint x: 260, endPoint y: 101, distance: 239.7
click at [260, 101] on div "Files New File Javascript files 1 Archived.js 0 0 Choquer Creative 5.0.js 0 1 O…" at bounding box center [583, 315] width 1098 height 559
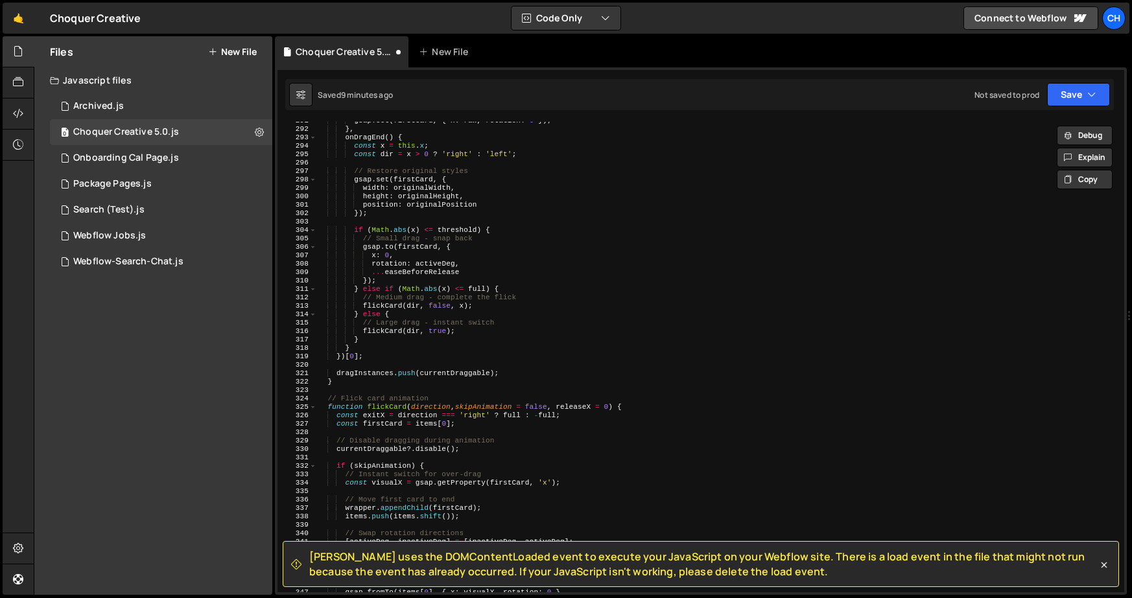
click at [427, 380] on div "gsap . set ( firstCard , { x : raw , rotation : 0 }) ; } , onDragEnd ( ) { cons…" at bounding box center [717, 360] width 803 height 487
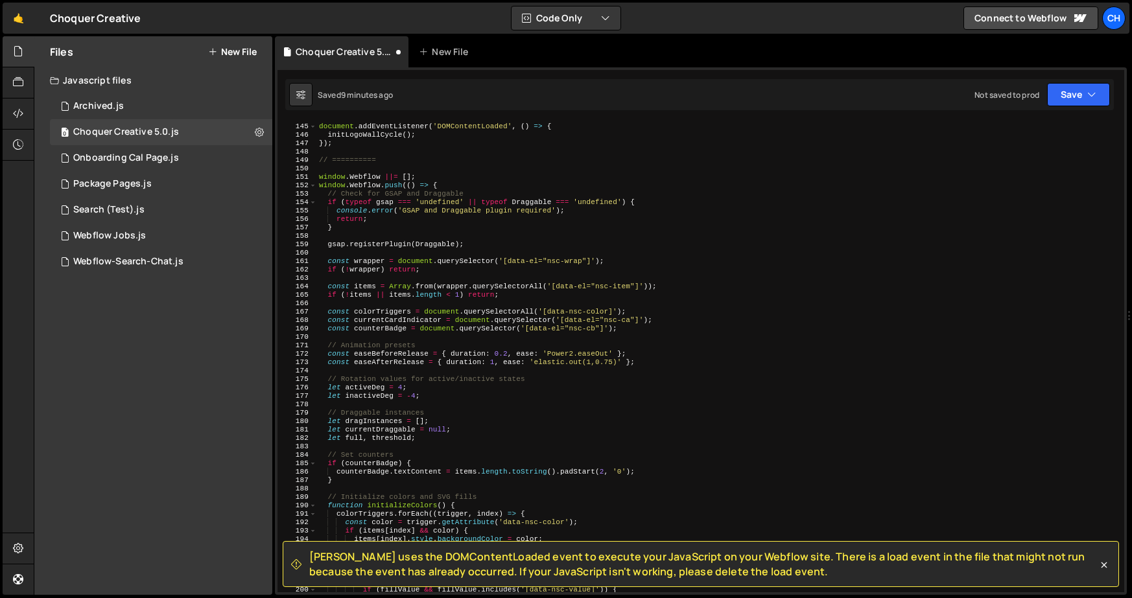
scroll to position [937, 0]
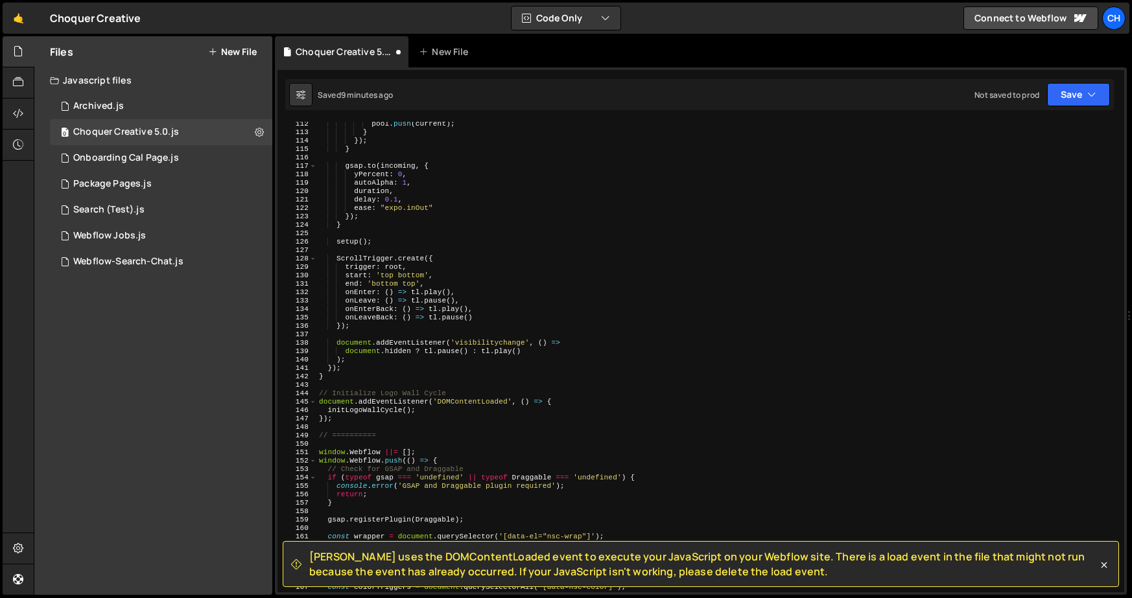
click at [385, 374] on div "pool . push ( current ) ; } }) ; } gsap . to ( incoming , { yPercent : 0 , auto…" at bounding box center [717, 363] width 803 height 487
click at [406, 438] on div "pool . push ( current ) ; } }) ; } gsap . to ( incoming , { yPercent : 0 , auto…" at bounding box center [717, 363] width 803 height 487
drag, startPoint x: 405, startPoint y: 438, endPoint x: 235, endPoint y: 435, distance: 169.8
click at [235, 435] on div "Files New File Javascript files 1 Archived.js 0 0 Choquer Creative 5.0.js 0 1 O…" at bounding box center [583, 315] width 1098 height 559
paste textarea "------------------------------- //"
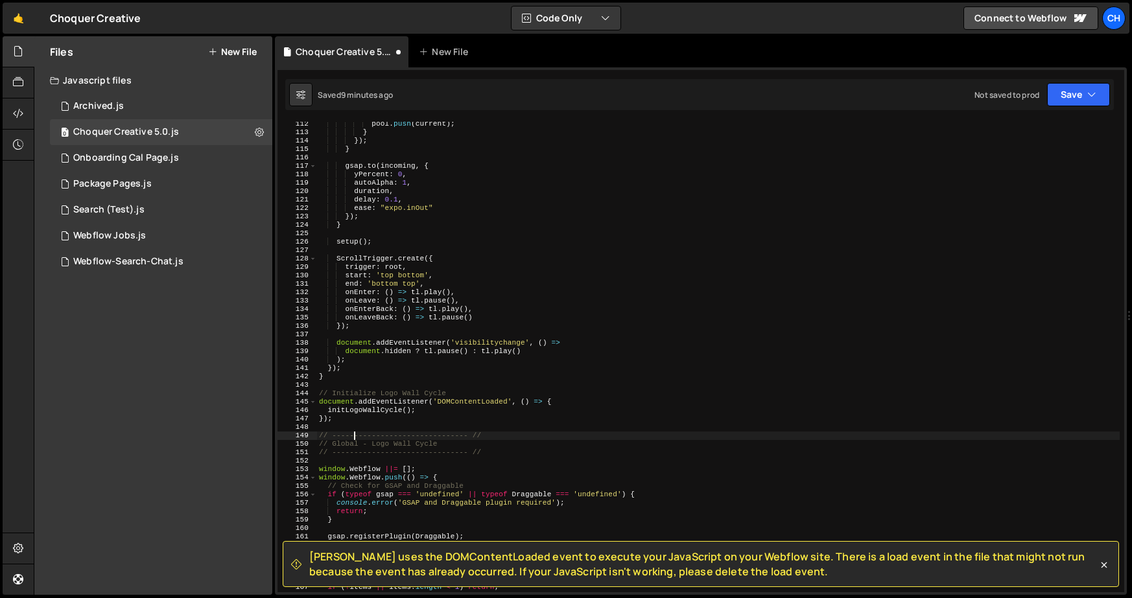
click at [353, 439] on div "pool . push ( current ) ; } }) ; } gsap . to ( incoming , { yPercent : 0 , auto…" at bounding box center [717, 363] width 803 height 487
click at [399, 449] on div "pool . push ( current ) ; } }) ; } gsap . to ( incoming , { yPercent : 0 , auto…" at bounding box center [717, 363] width 803 height 487
drag, startPoint x: 371, startPoint y: 445, endPoint x: 469, endPoint y: 447, distance: 97.9
click at [469, 447] on div "pool . push ( current ) ; } }) ; } gsap . to ( incoming , { yPercent : 0 , auto…" at bounding box center [717, 363] width 803 height 487
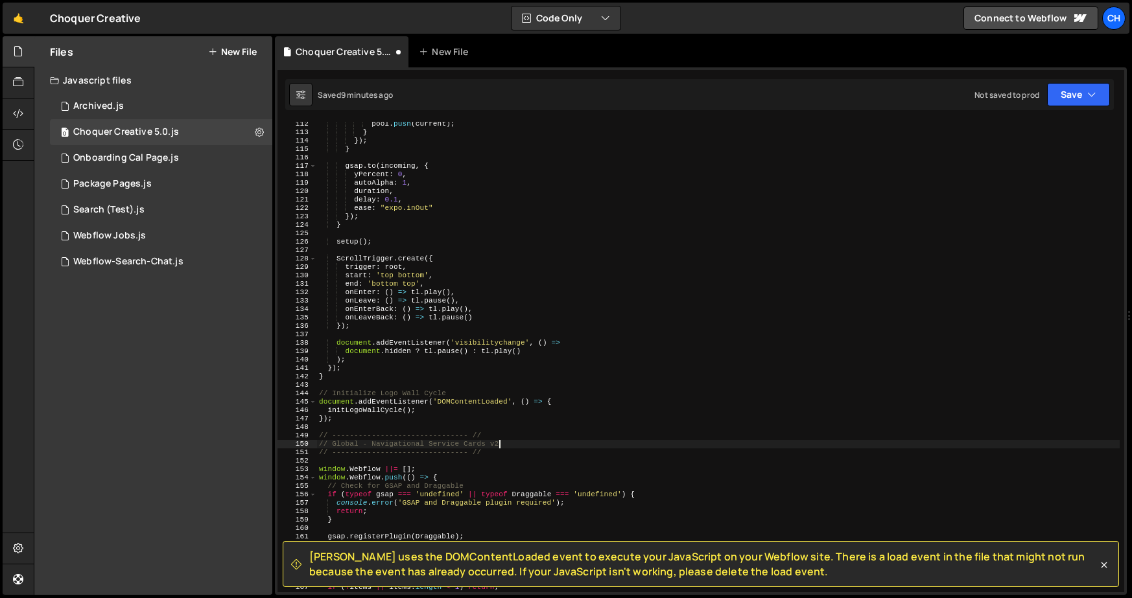
click at [502, 434] on div "pool . push ( current ) ; } }) ; } gsap . to ( incoming , { yPercent : 0 , auto…" at bounding box center [717, 363] width 803 height 487
type textarea "// ------------------------------- //"
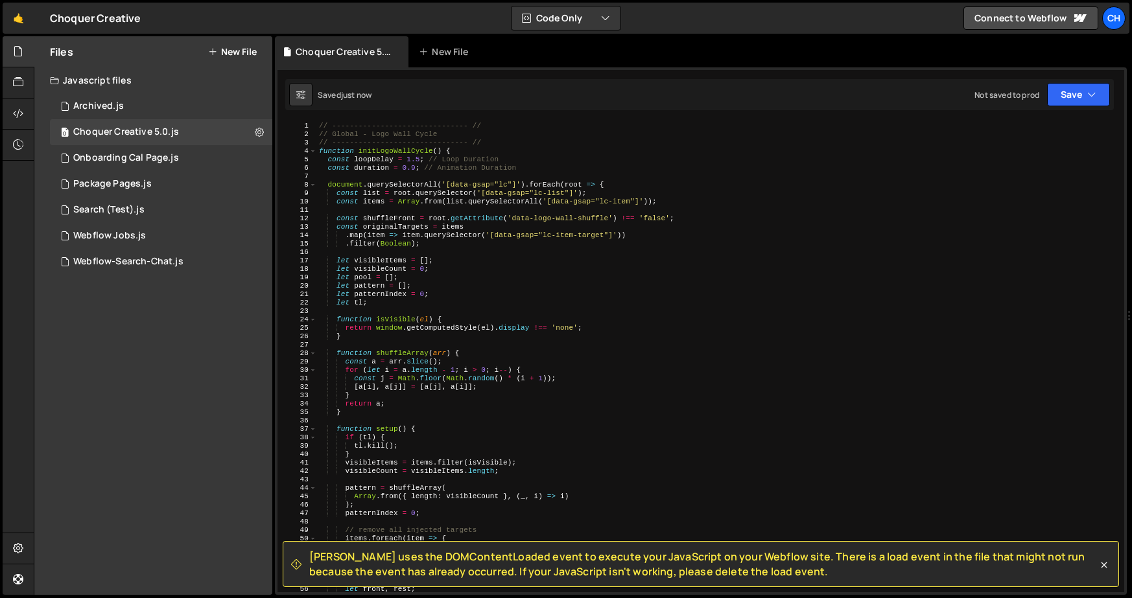
scroll to position [0, 0]
click at [453, 346] on div "// ------------------------------- // // Global - Logo Wall Cycle // ----------…" at bounding box center [717, 365] width 803 height 487
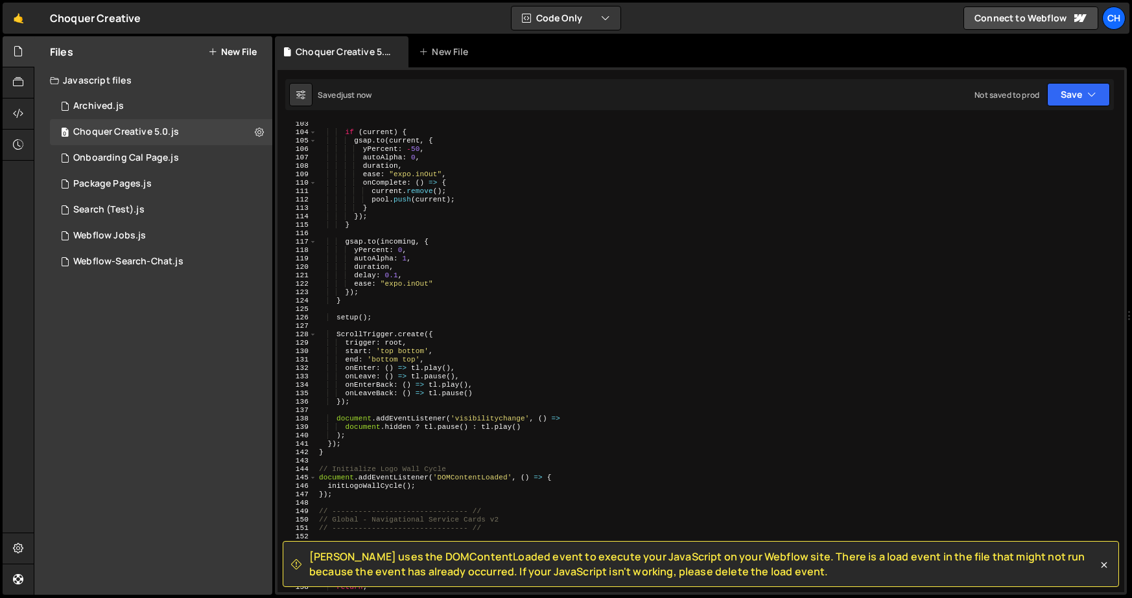
scroll to position [1052, 0]
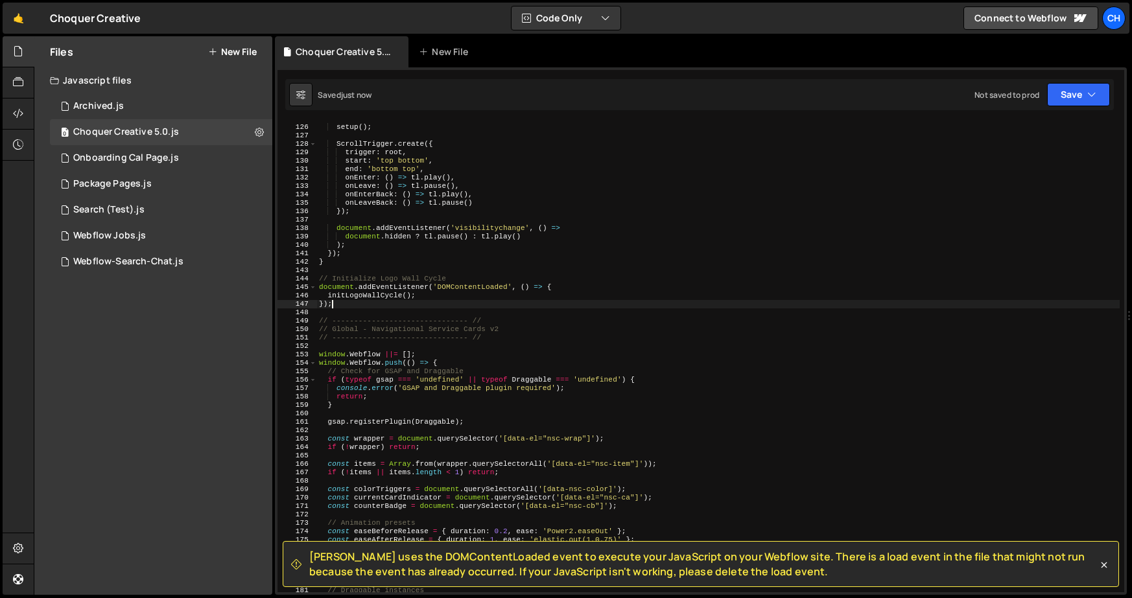
click at [377, 302] on div "setup ( ) ; ScrollTrigger . create ({ trigger : root , start : 'top bottom' , e…" at bounding box center [717, 358] width 803 height 487
click at [383, 305] on div "setup ( ) ; ScrollTrigger . create ({ trigger : root , start : 'top bottom' , e…" at bounding box center [717, 358] width 803 height 487
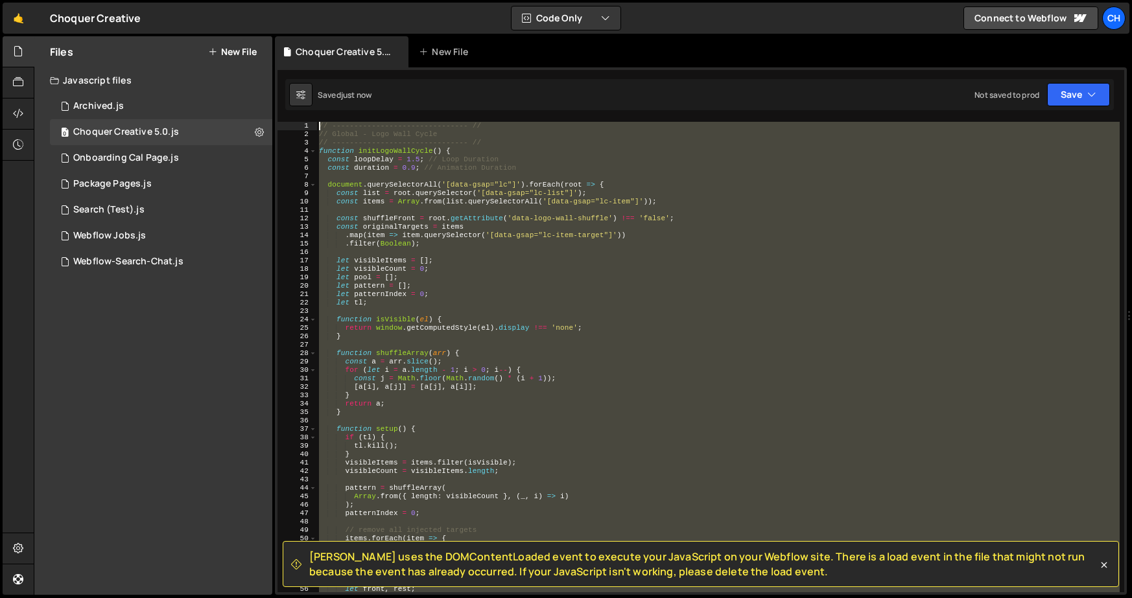
scroll to position [0, 0]
drag, startPoint x: 379, startPoint y: 305, endPoint x: 215, endPoint y: 41, distance: 311.2
click at [215, 41] on div "Files New File Javascript files 1 Archived.js 0 0 Choquer Creative 5.0.js 0 1 O…" at bounding box center [583, 315] width 1098 height 559
type textarea "// ------------------------------- // // Global - Logo Wall Cycle"
click at [337, 213] on div "// ------------------------------- // // Global - Logo Wall Cycle // ----------…" at bounding box center [717, 365] width 803 height 487
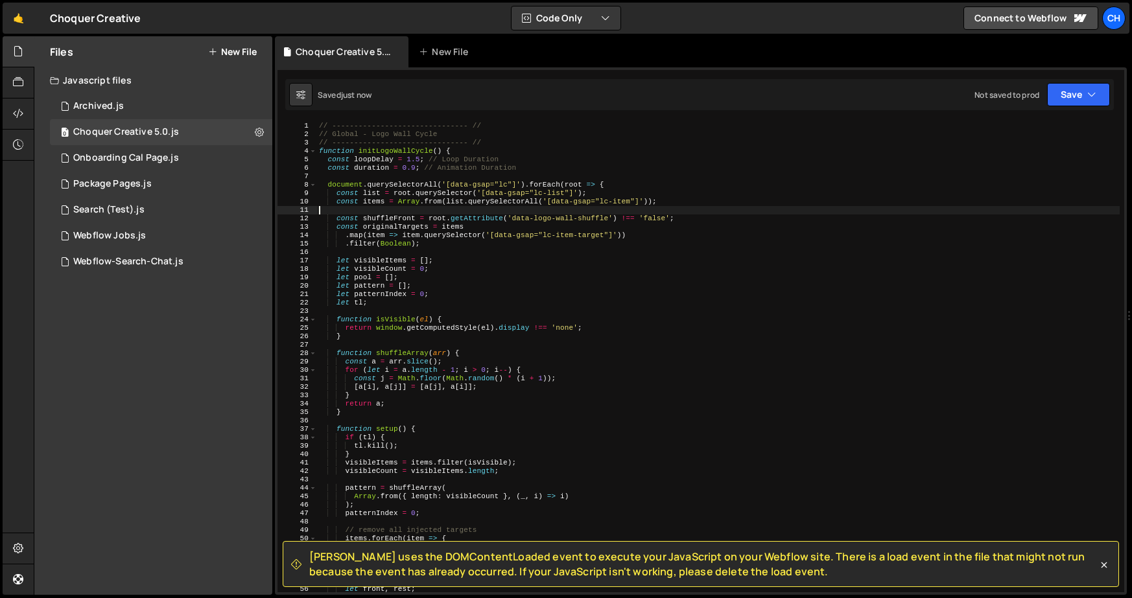
drag, startPoint x: 314, startPoint y: 152, endPoint x: 447, endPoint y: 261, distance: 172.2
click at [445, 264] on div "1 2 3 4 5 6 7 8 9 10 11 12 13 14 15 16 17 18 19 20 21 22 23 24 25 26 27 28 29 3…" at bounding box center [700, 357] width 846 height 471
click at [314, 154] on span at bounding box center [312, 151] width 7 height 8
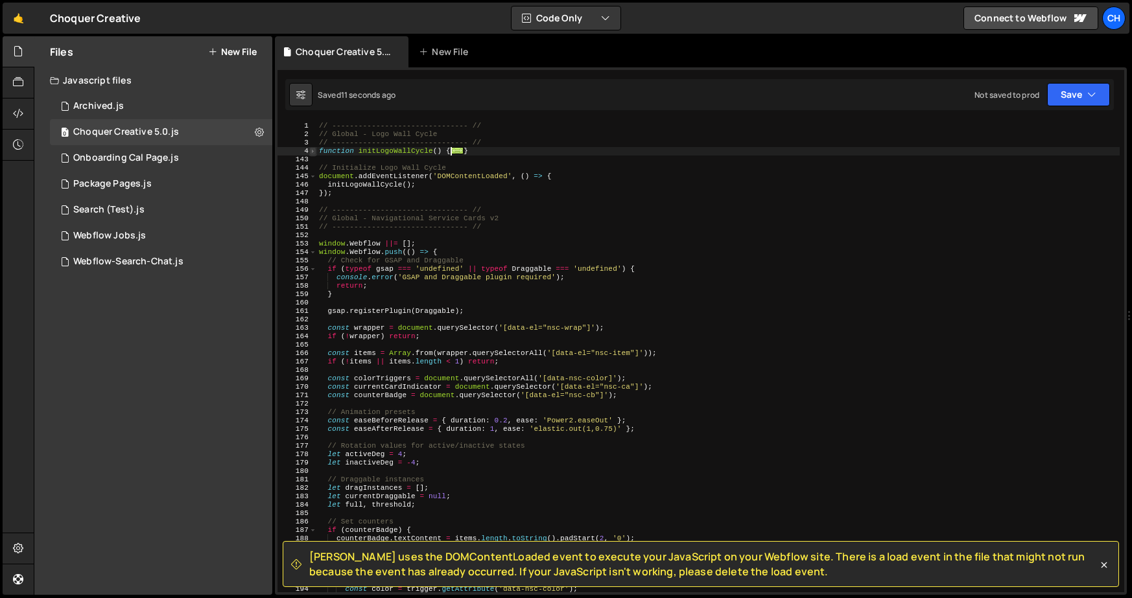
click at [315, 154] on span at bounding box center [312, 151] width 7 height 8
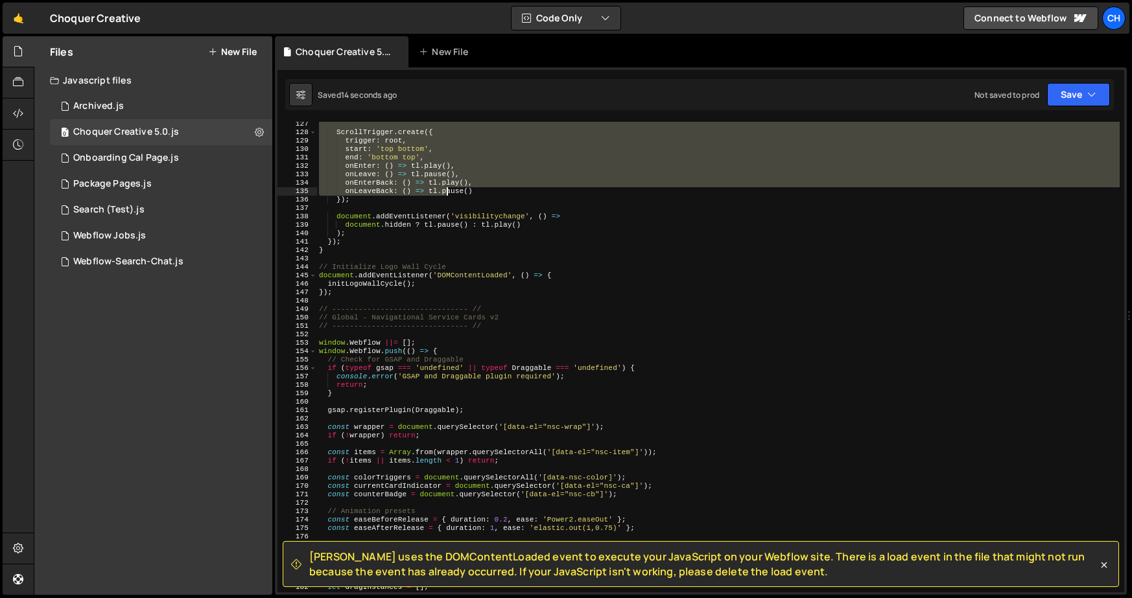
scroll to position [1064, 0]
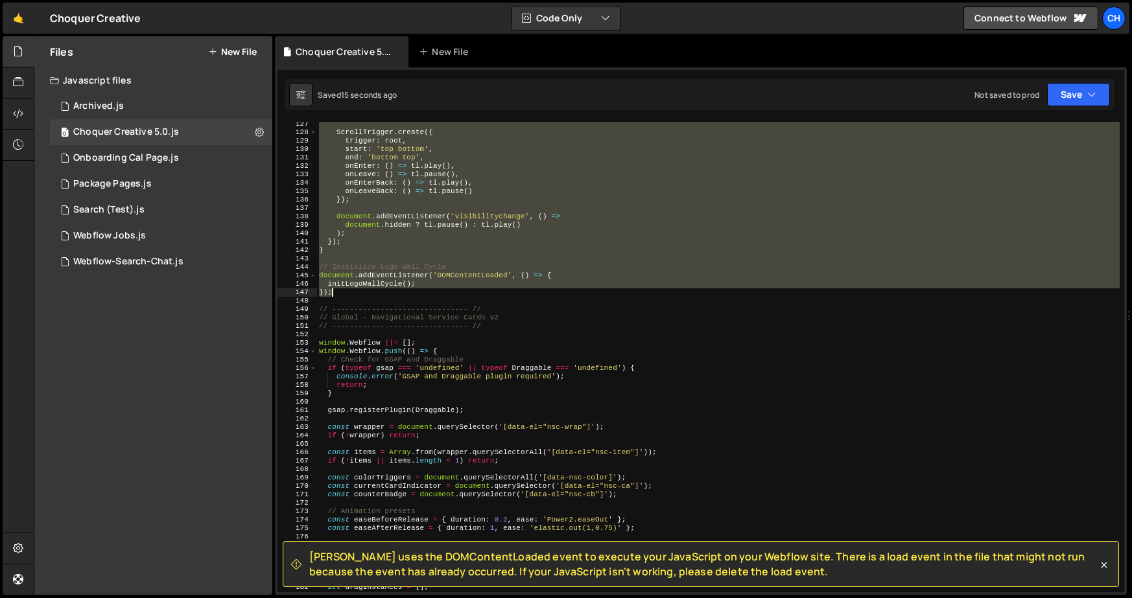
drag, startPoint x: 320, startPoint y: 152, endPoint x: 409, endPoint y: 296, distance: 169.4
click at [409, 296] on div "ScrollTrigger . create ({ trigger : root , start : 'top bottom' , end : 'bottom…" at bounding box center [717, 363] width 803 height 487
type textarea "initLogoWallCycle(); });"
click at [78, 447] on div "Files New File Javascript files 1 Archived.js 0 0 Choquer Creative 5.0.js 0 1 O…" at bounding box center [153, 315] width 238 height 559
